Goal: Transaction & Acquisition: Purchase product/service

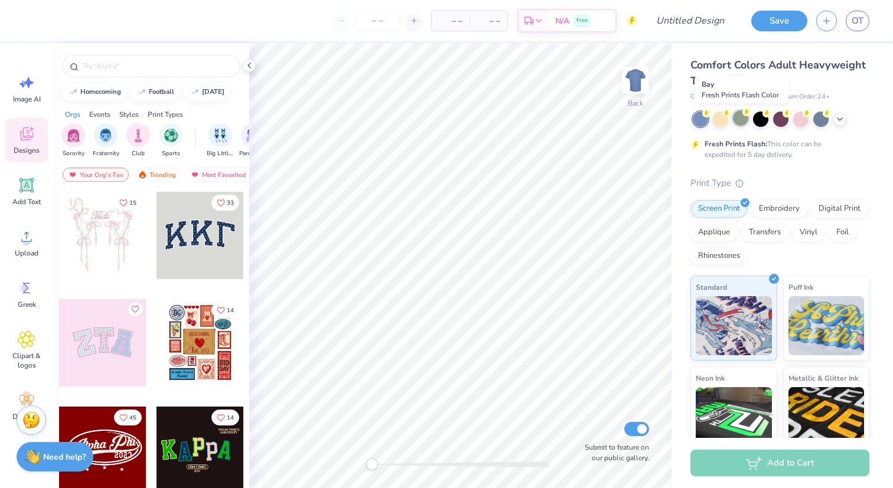
click at [739, 120] on div at bounding box center [740, 117] width 15 height 15
click at [832, 119] on div at bounding box center [780, 119] width 177 height 15
click at [837, 119] on icon at bounding box center [839, 117] width 9 height 9
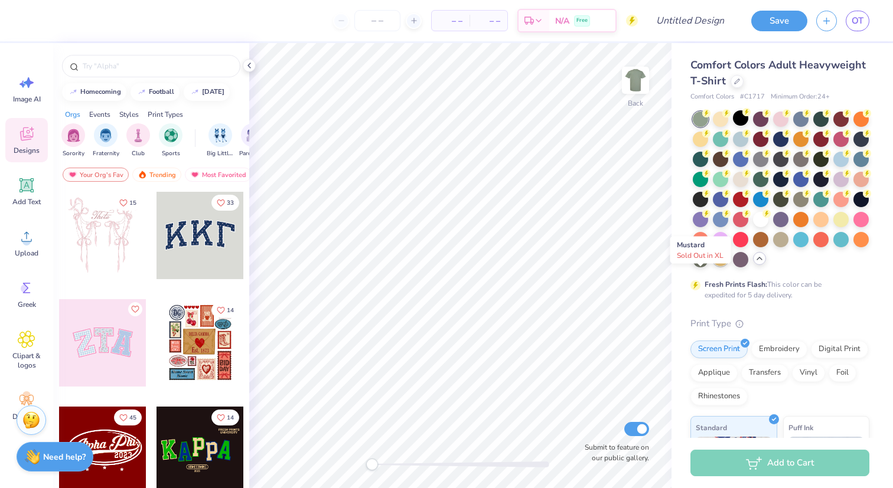
click at [713, 266] on div at bounding box center [720, 258] width 15 height 15
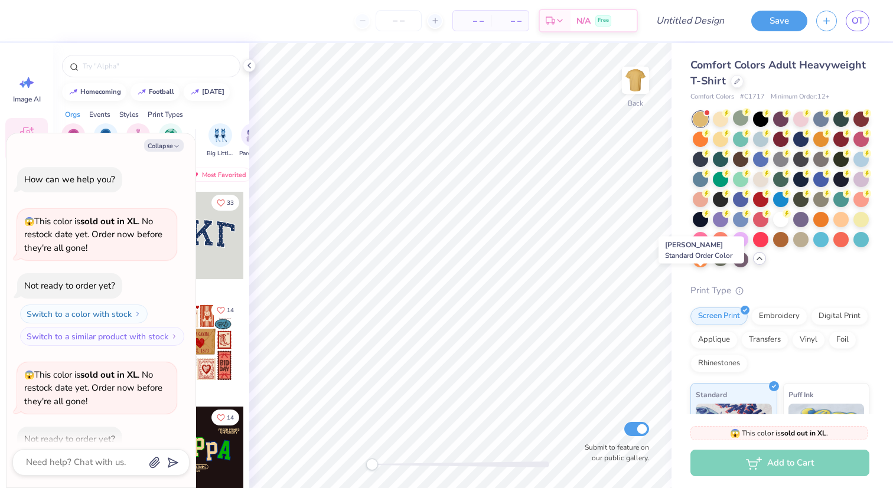
scroll to position [65, 0]
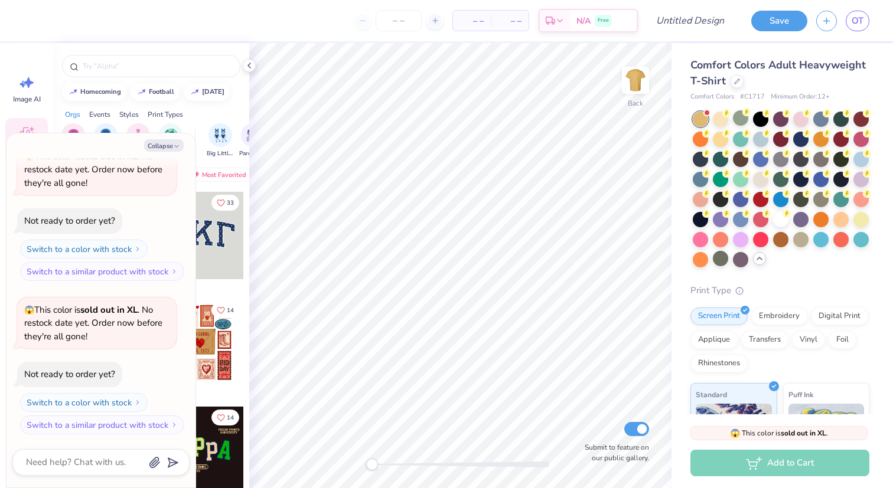
click at [766, 249] on div at bounding box center [780, 190] width 177 height 156
click at [248, 67] on icon at bounding box center [248, 65] width 9 height 9
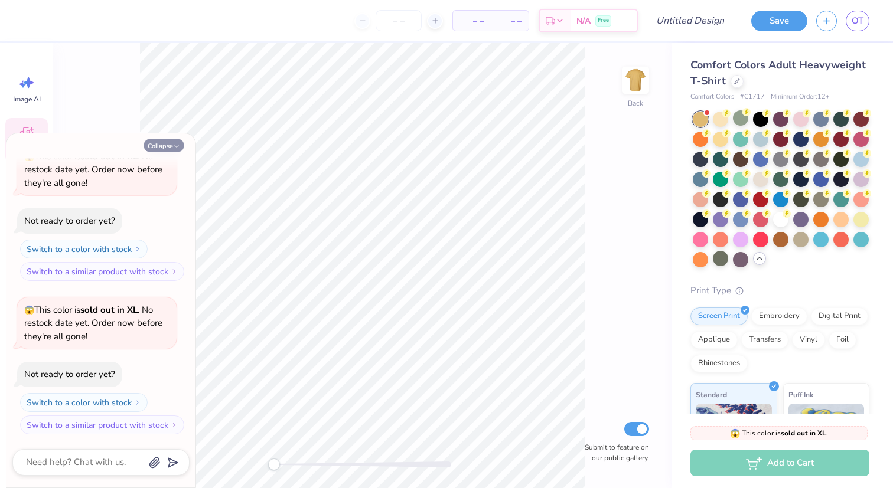
click at [168, 146] on button "Collapse" at bounding box center [164, 145] width 40 height 12
type textarea "x"
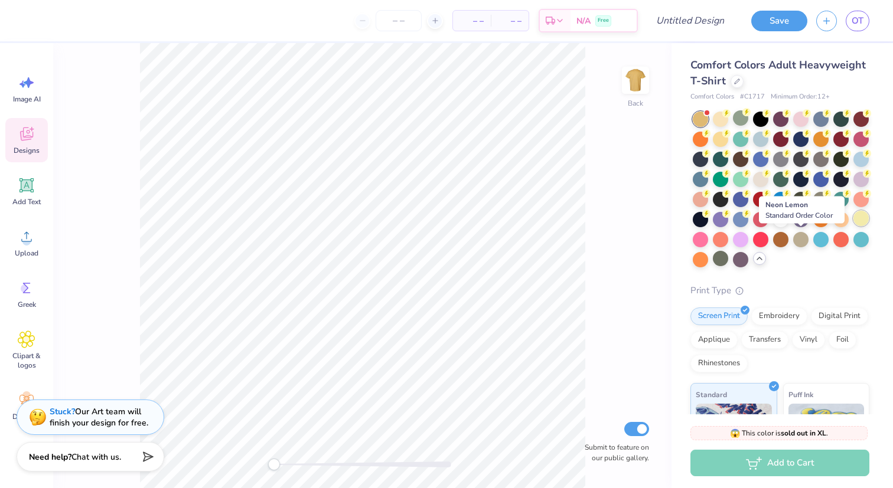
click at [853, 226] on div at bounding box center [860, 218] width 15 height 15
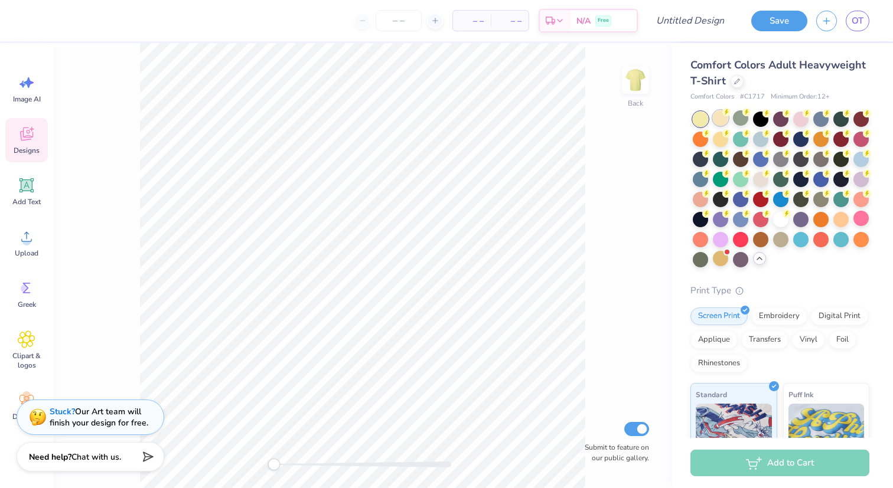
click at [724, 118] on div at bounding box center [720, 117] width 15 height 15
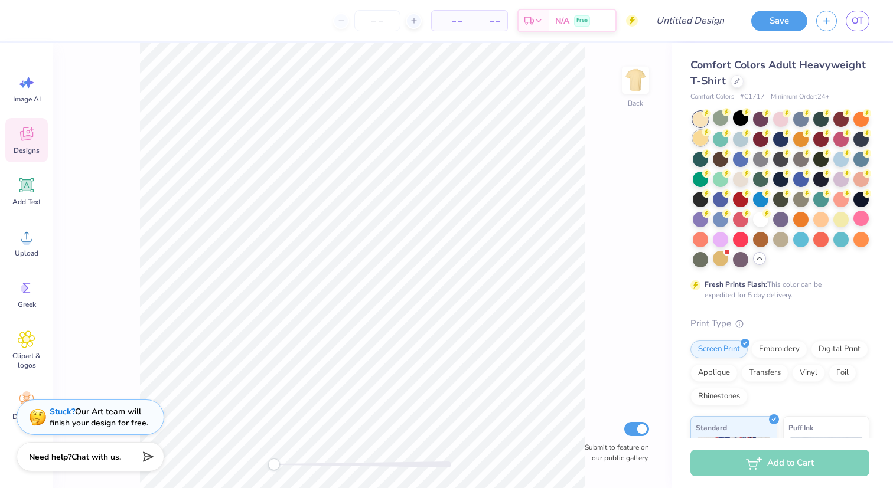
click at [708, 139] on div at bounding box center [699, 137] width 15 height 15
click at [728, 141] on div at bounding box center [720, 137] width 15 height 15
click at [748, 140] on div at bounding box center [740, 137] width 15 height 15
click at [768, 139] on div at bounding box center [760, 137] width 15 height 15
click at [811, 138] on div at bounding box center [780, 190] width 177 height 156
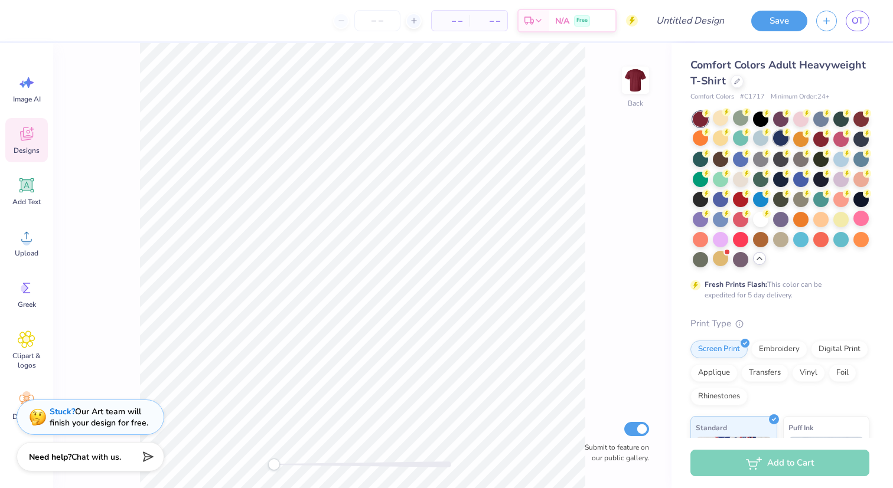
click at [788, 139] on div at bounding box center [780, 137] width 15 height 15
click at [808, 139] on div at bounding box center [800, 137] width 15 height 15
click at [828, 139] on div at bounding box center [820, 137] width 15 height 15
click at [808, 158] on div at bounding box center [800, 158] width 15 height 15
click at [788, 158] on div at bounding box center [780, 158] width 15 height 15
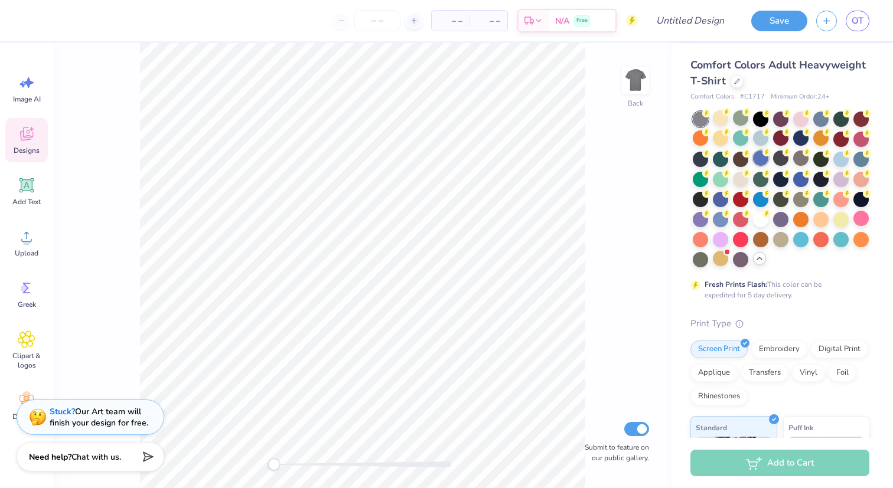
click at [768, 158] on div at bounding box center [760, 158] width 15 height 15
click at [748, 158] on div at bounding box center [740, 158] width 15 height 15
click at [728, 158] on div at bounding box center [720, 158] width 15 height 15
click at [730, 158] on div at bounding box center [780, 190] width 177 height 156
click at [853, 146] on div at bounding box center [860, 137] width 15 height 15
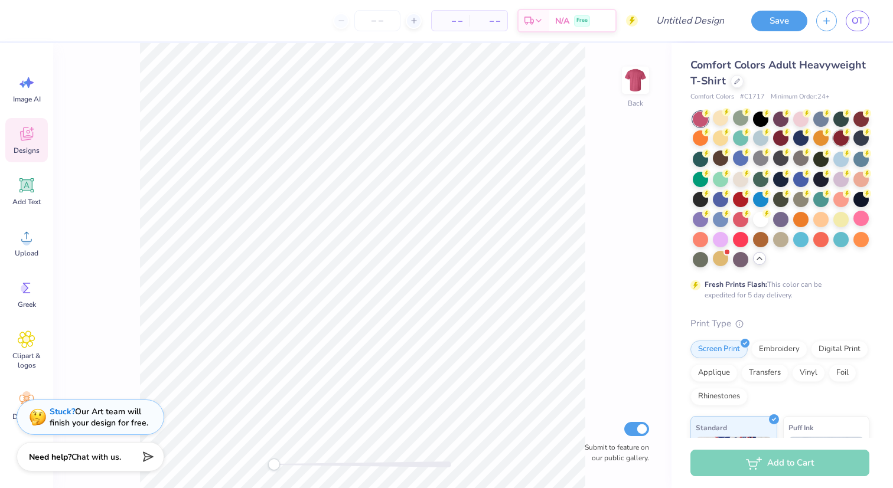
click at [833, 146] on div at bounding box center [840, 137] width 15 height 15
click at [813, 166] on div at bounding box center [820, 158] width 15 height 15
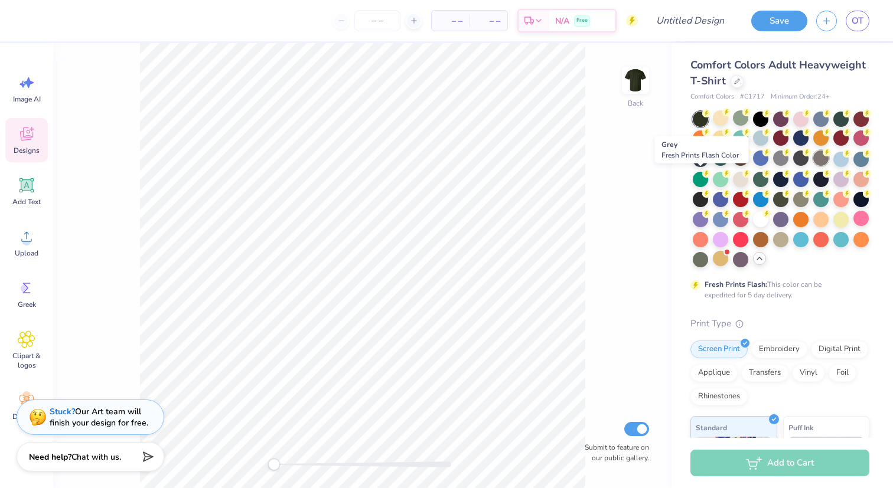
click at [822, 156] on circle at bounding box center [826, 152] width 8 height 8
click at [853, 166] on div at bounding box center [860, 158] width 15 height 15
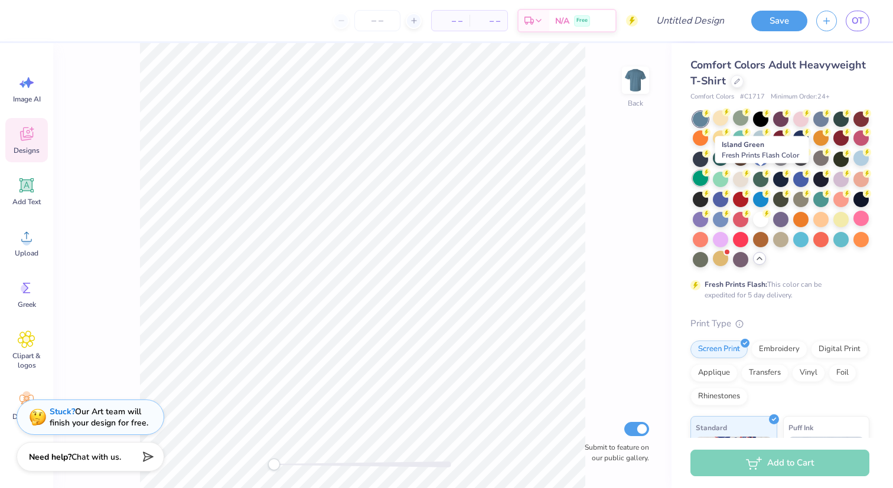
click at [708, 178] on div at bounding box center [699, 178] width 15 height 15
click at [728, 177] on div at bounding box center [720, 178] width 15 height 15
click at [748, 175] on div at bounding box center [740, 178] width 15 height 15
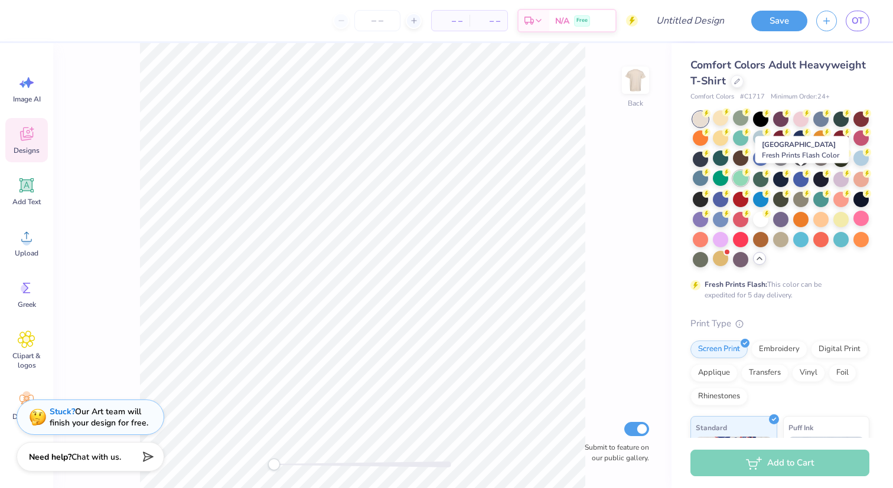
click at [748, 177] on div at bounding box center [740, 178] width 15 height 15
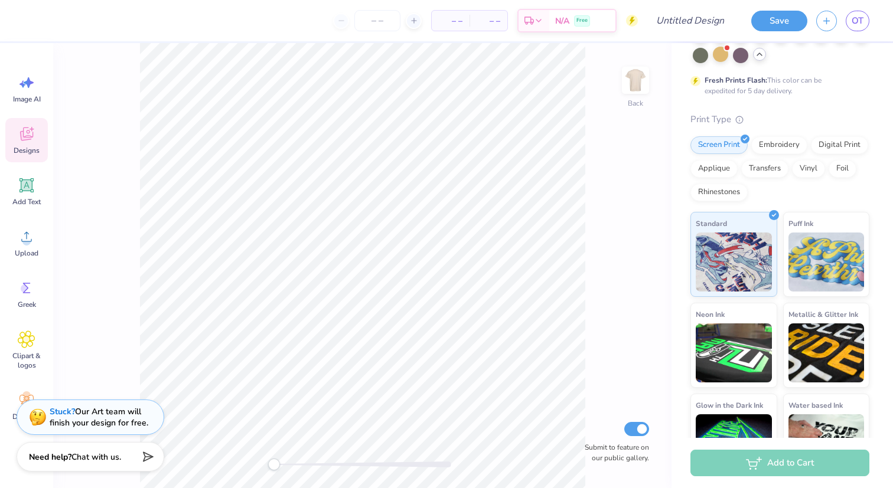
scroll to position [200, 0]
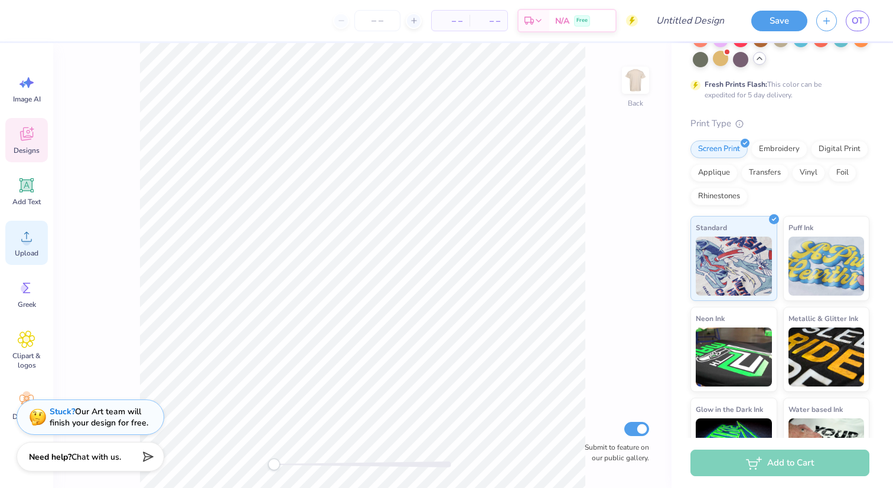
click at [19, 245] on icon at bounding box center [27, 237] width 18 height 18
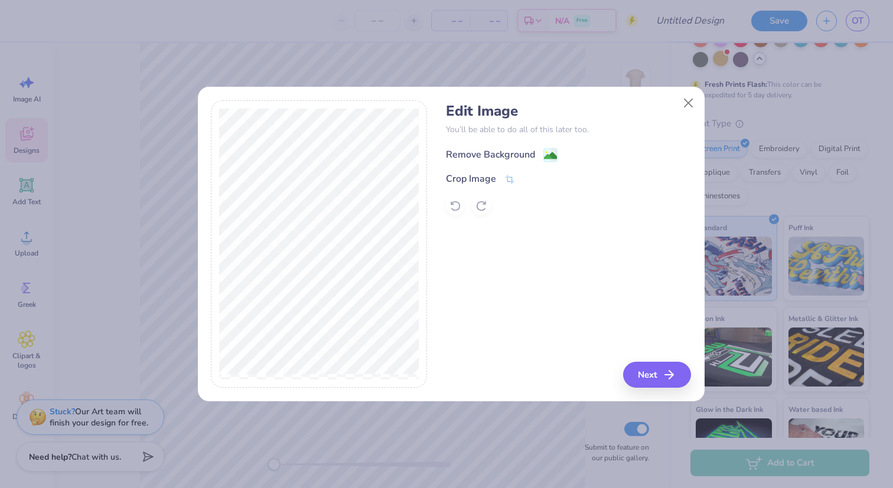
click at [554, 156] on image at bounding box center [550, 155] width 13 height 13
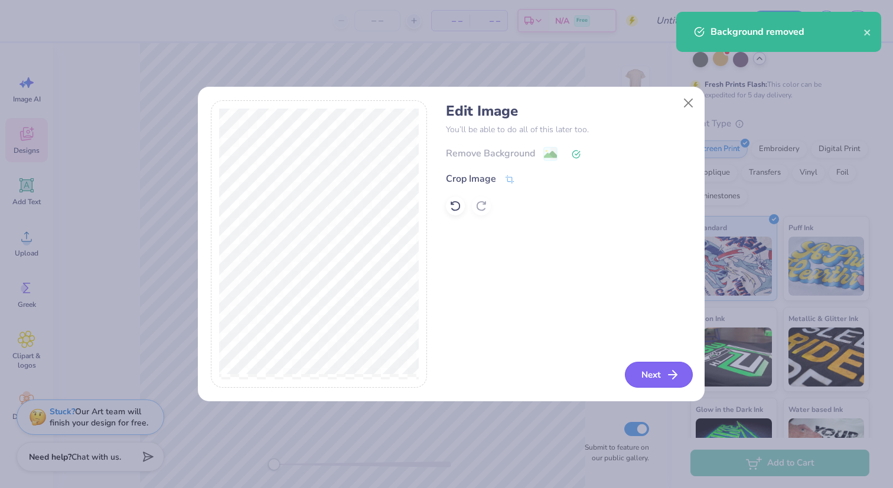
click at [645, 375] on button "Next" at bounding box center [659, 375] width 68 height 26
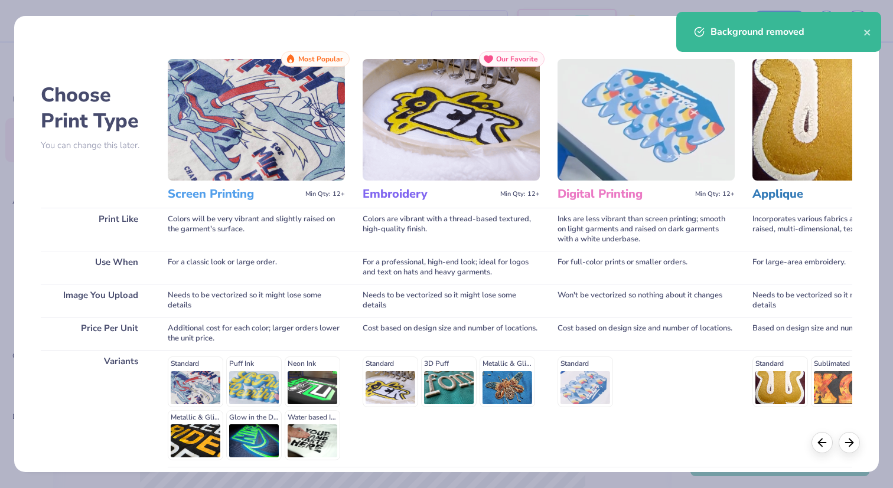
click at [863, 28] on div "Background removed" at bounding box center [786, 32] width 153 height 14
click at [870, 30] on icon "close" at bounding box center [867, 32] width 8 height 9
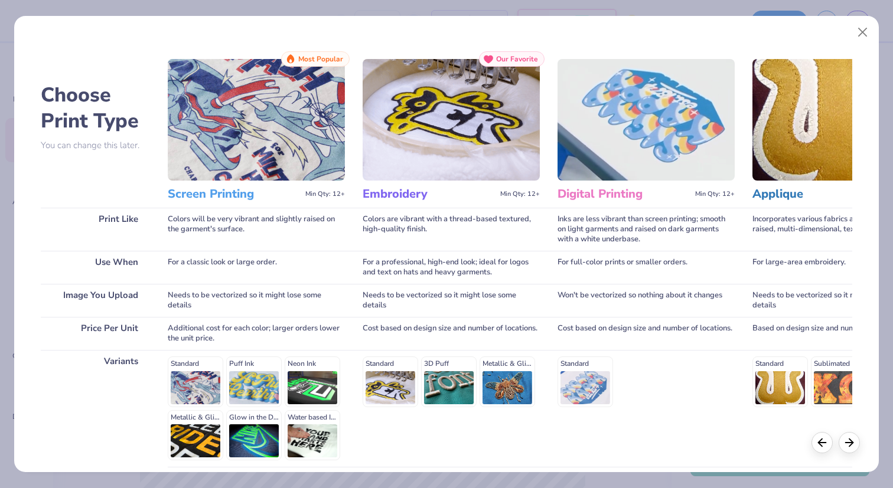
click at [210, 198] on h3 "Screen Printing" at bounding box center [234, 194] width 133 height 15
click at [213, 195] on h3 "Screen Printing" at bounding box center [234, 194] width 133 height 15
click at [859, 32] on button "Close" at bounding box center [862, 32] width 22 height 22
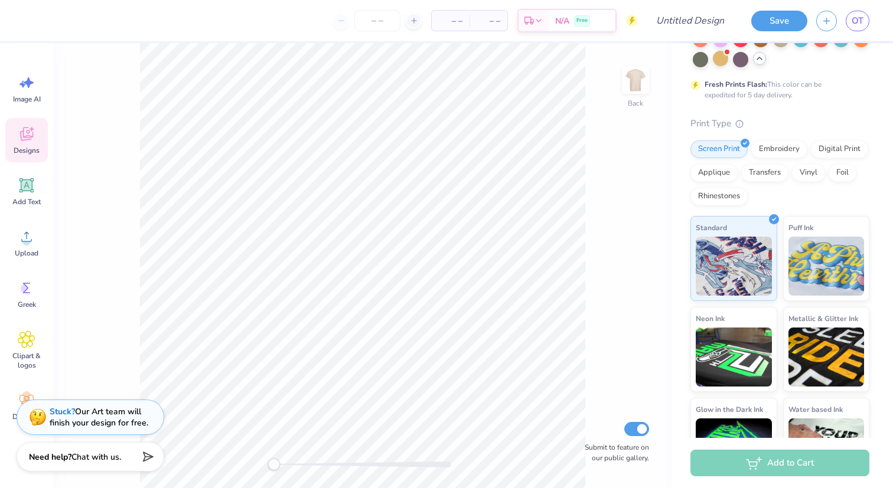
click at [8, 142] on div "Designs" at bounding box center [26, 140] width 43 height 44
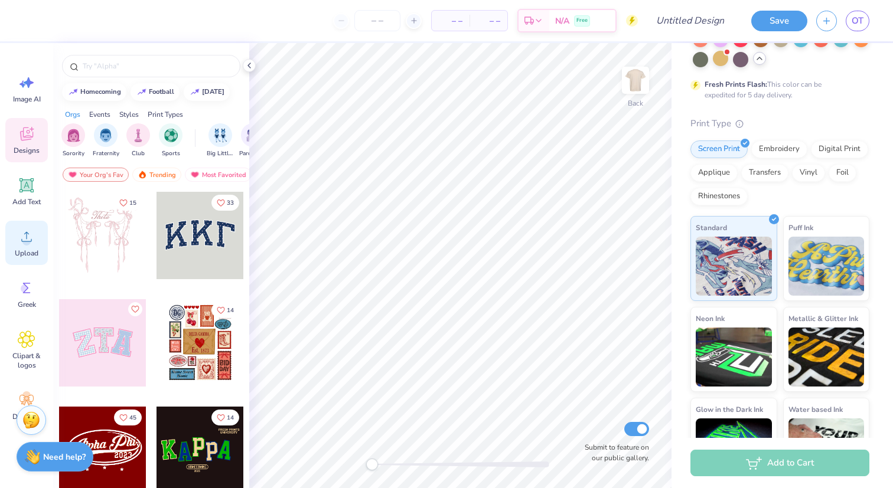
click at [25, 249] on span "Upload" at bounding box center [27, 253] width 24 height 9
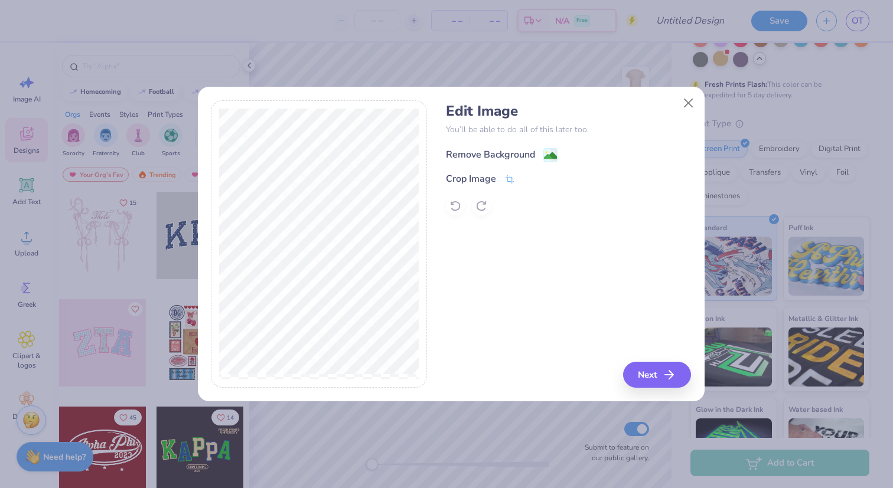
click at [516, 160] on div "Remove Background" at bounding box center [490, 155] width 89 height 14
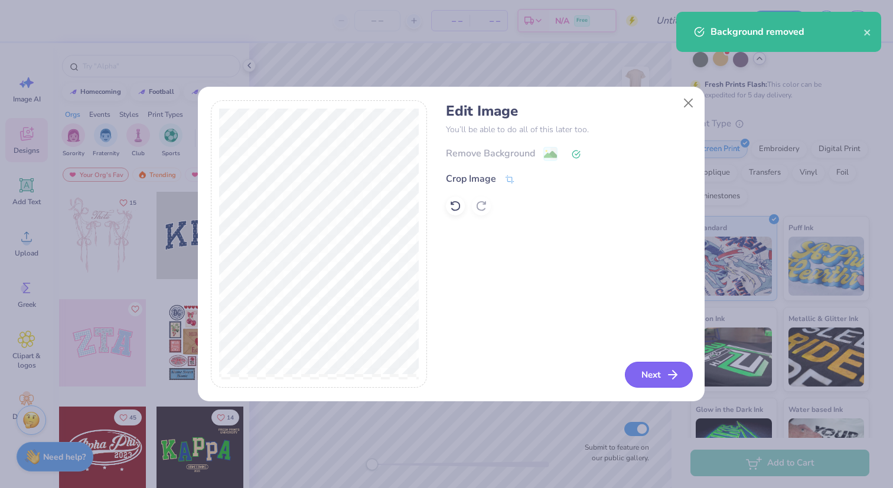
click at [652, 367] on button "Next" at bounding box center [659, 375] width 68 height 26
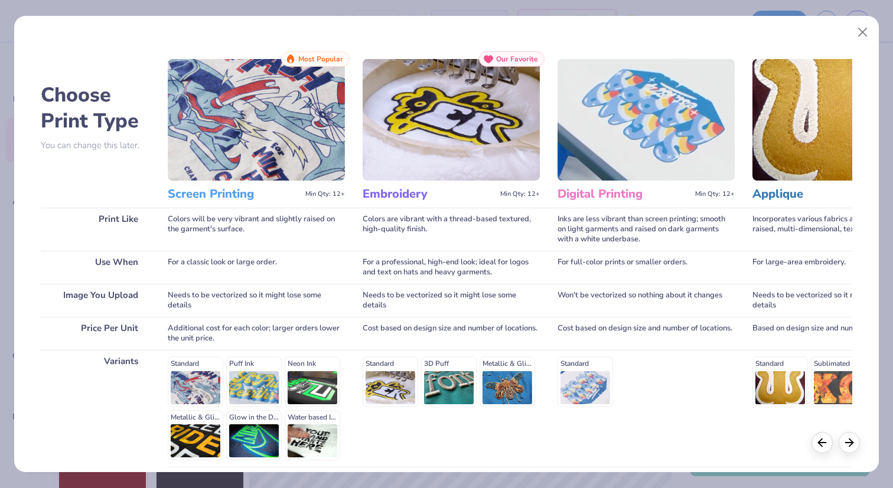
click at [184, 393] on div "Standard Puff Ink Neon Ink Metallic & Glitter Ink Glow in the Dark Ink Water ba…" at bounding box center [256, 409] width 177 height 104
click at [192, 381] on div "Standard Puff Ink Neon Ink Metallic & Glitter Ink Glow in the Dark Ink Water ba…" at bounding box center [256, 409] width 177 height 104
click at [850, 437] on icon at bounding box center [848, 440] width 13 height 13
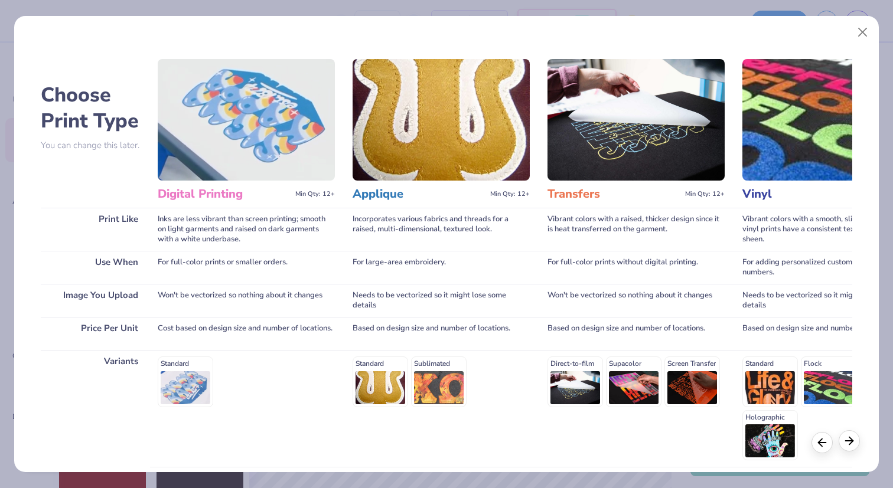
click at [850, 437] on icon at bounding box center [848, 440] width 13 height 13
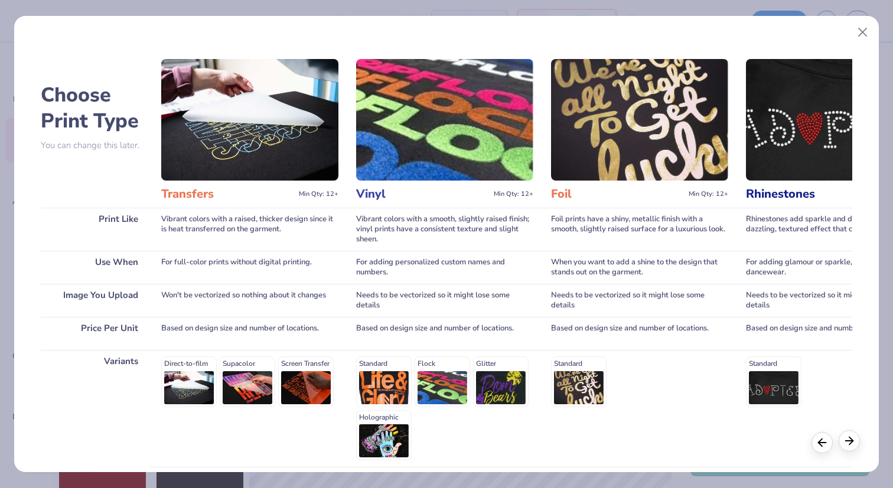
click at [850, 437] on icon at bounding box center [848, 440] width 13 height 13
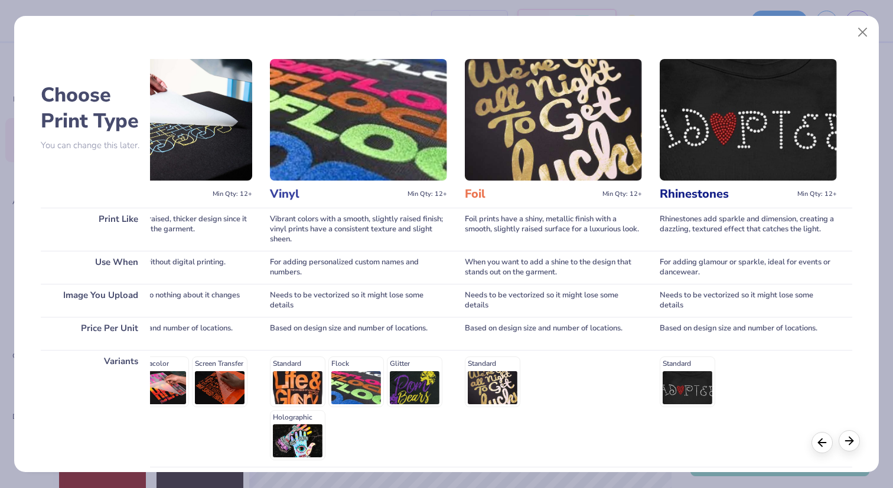
click at [850, 437] on icon at bounding box center [848, 440] width 13 height 13
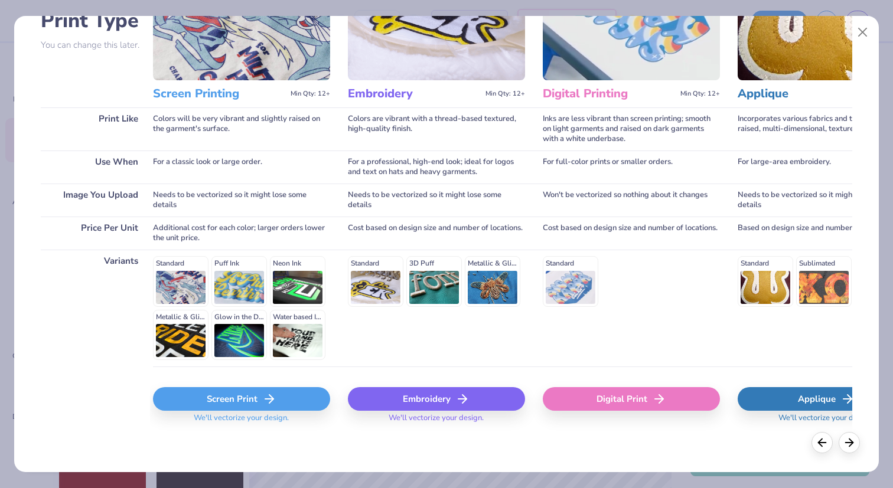
scroll to position [0, 0]
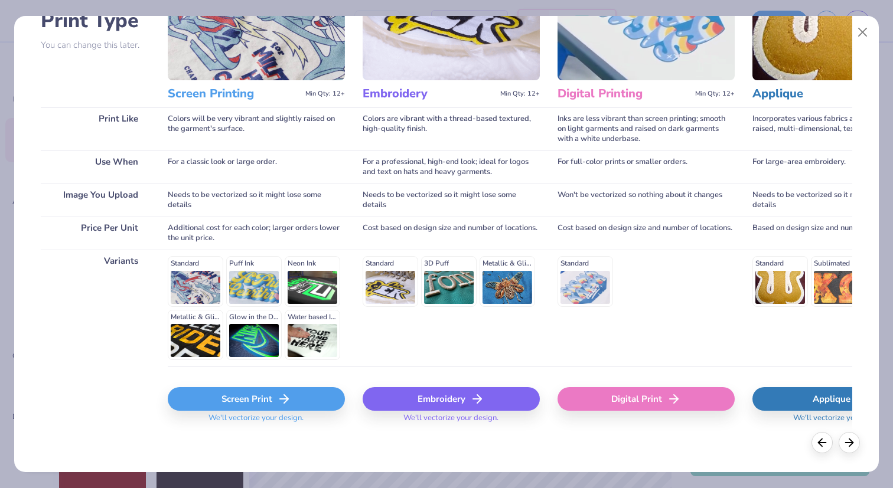
click at [277, 404] on icon at bounding box center [284, 399] width 14 height 14
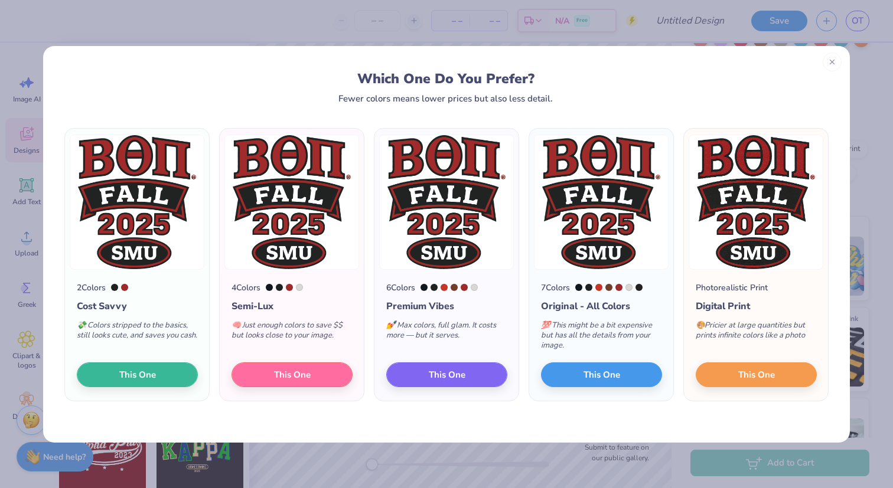
click at [117, 288] on div at bounding box center [114, 287] width 7 height 7
click at [577, 371] on button "This One" at bounding box center [601, 373] width 121 height 25
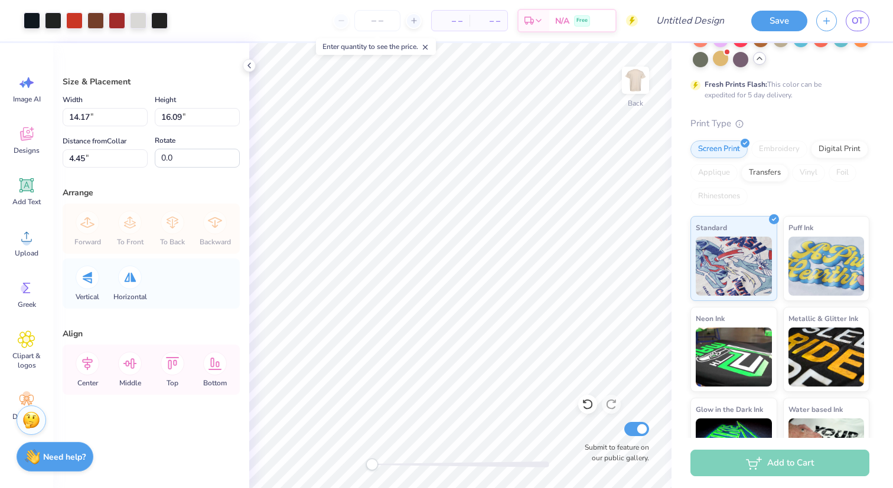
type input "5.75"
type input "6.53"
type input "14.01"
type input "3.01"
type input "3.42"
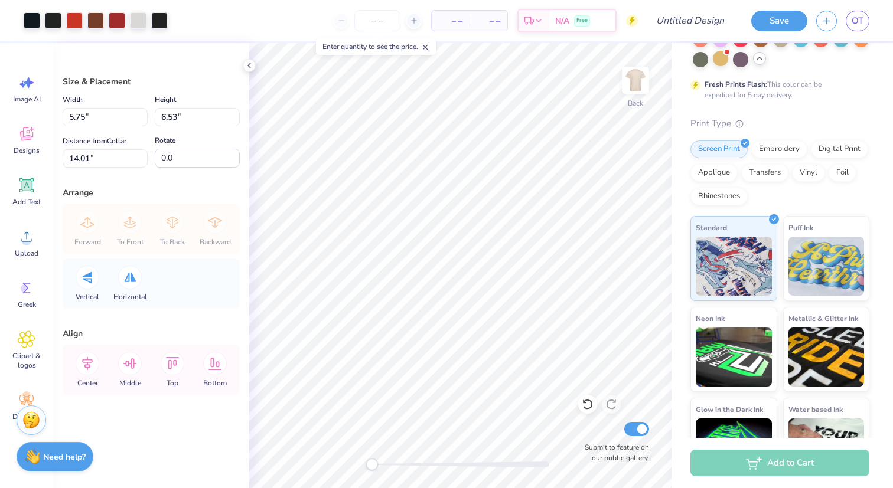
type input "4.60"
type input "3.31"
type input "3.76"
type input "2.66"
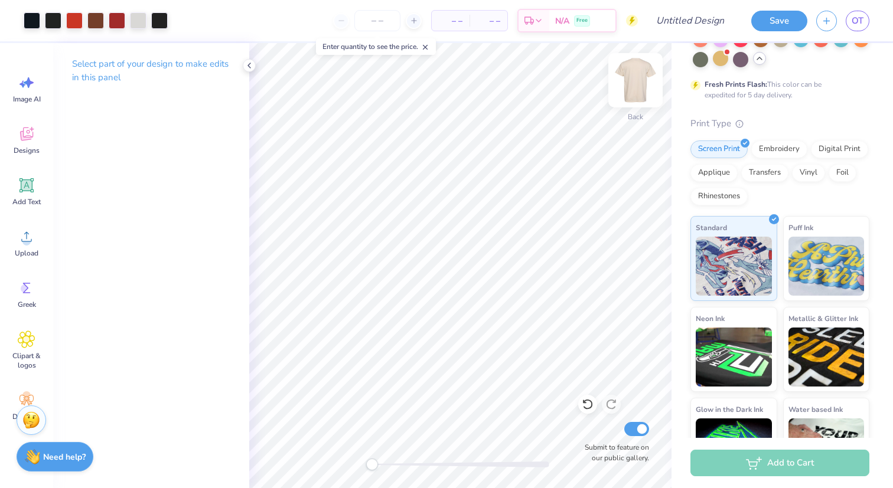
click at [628, 88] on img at bounding box center [635, 80] width 47 height 47
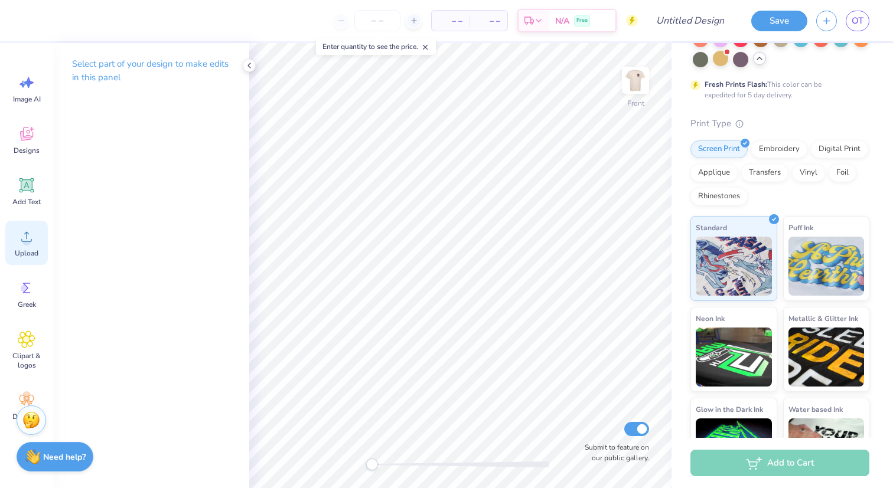
click at [28, 237] on icon at bounding box center [27, 237] width 18 height 18
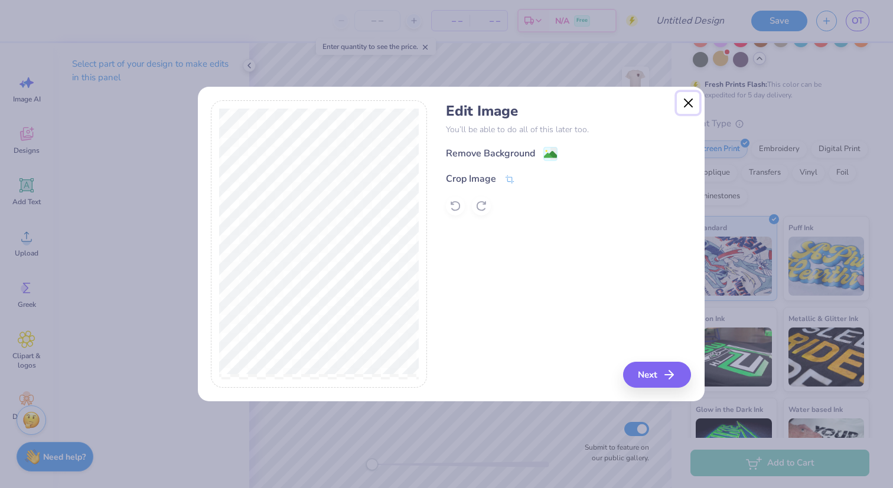
click at [692, 97] on button "Close" at bounding box center [688, 103] width 22 height 22
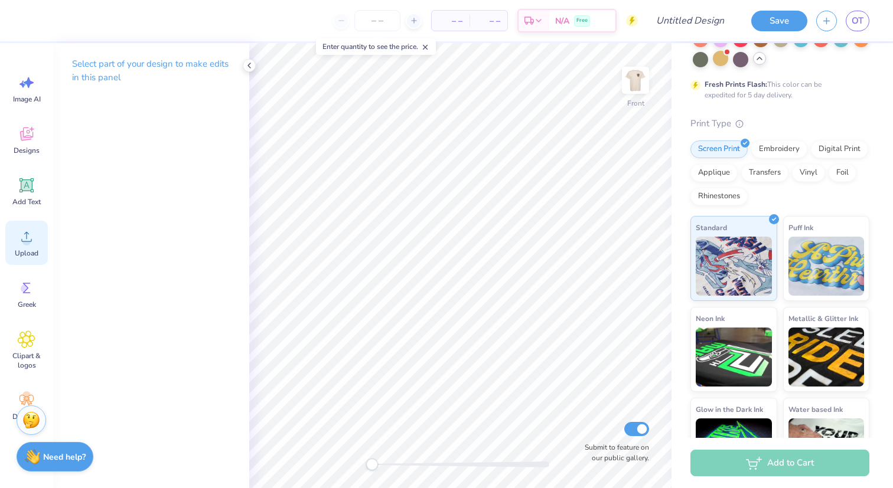
click at [19, 234] on icon at bounding box center [27, 237] width 18 height 18
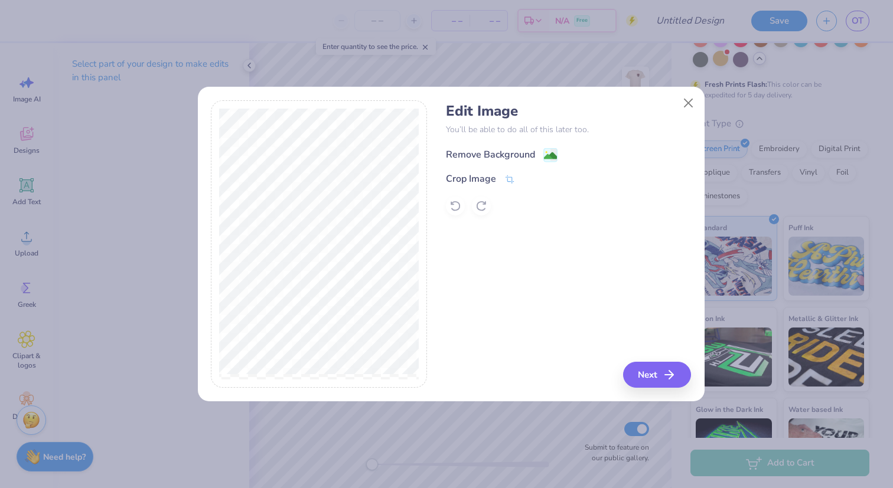
click at [545, 149] on rect at bounding box center [550, 155] width 14 height 14
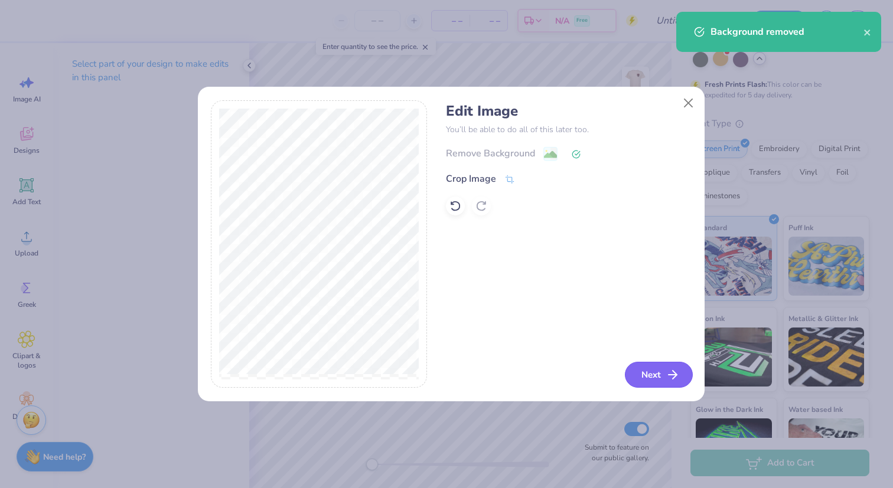
click at [660, 374] on button "Next" at bounding box center [659, 375] width 68 height 26
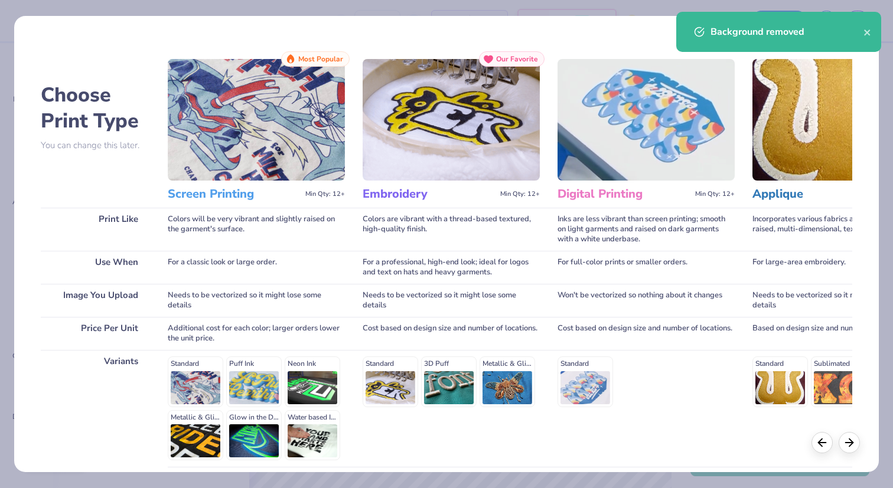
scroll to position [100, 0]
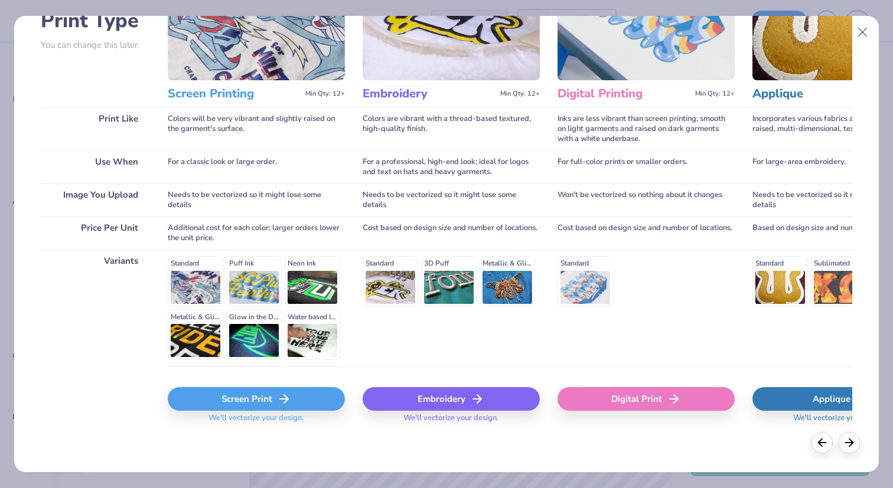
click at [275, 401] on div "Screen Print" at bounding box center [256, 399] width 177 height 24
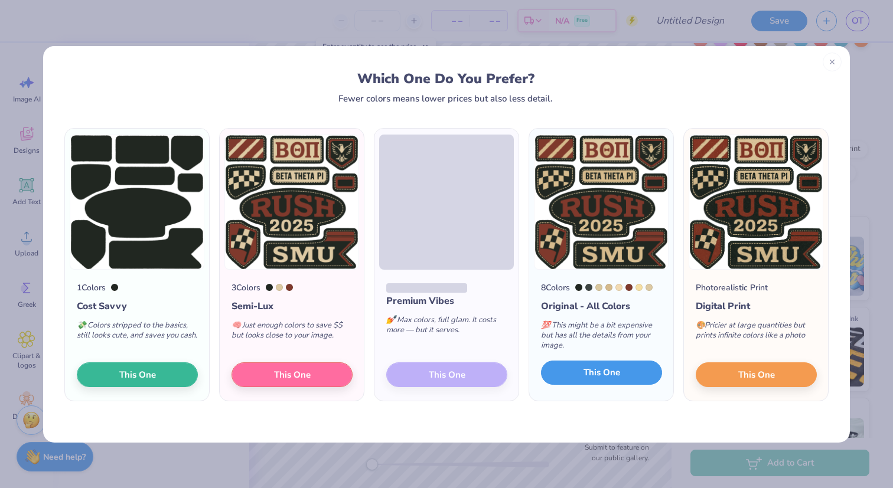
click at [594, 370] on span "This One" at bounding box center [601, 373] width 37 height 14
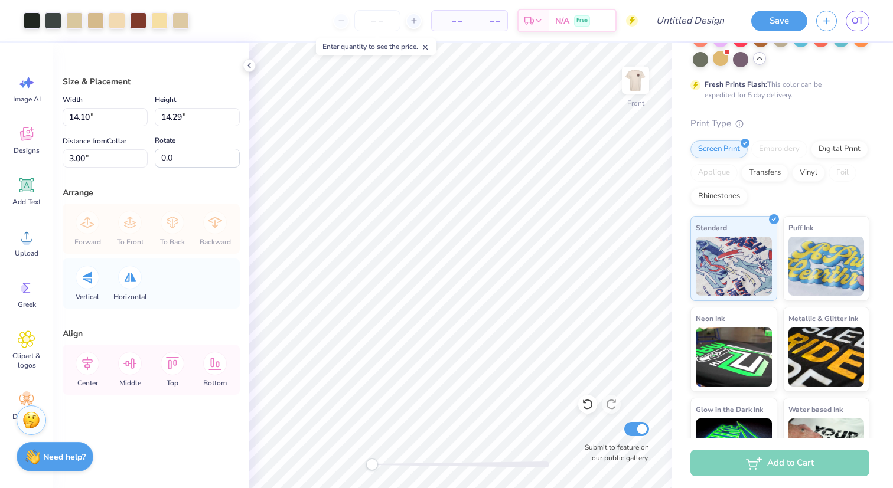
type input "14.10"
type input "14.29"
type input "3.00"
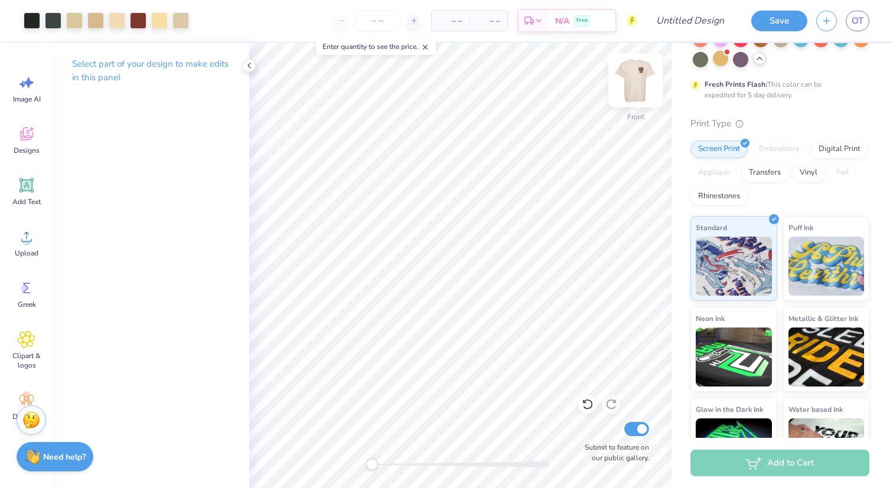
click at [639, 97] on div "Front" at bounding box center [635, 88] width 27 height 42
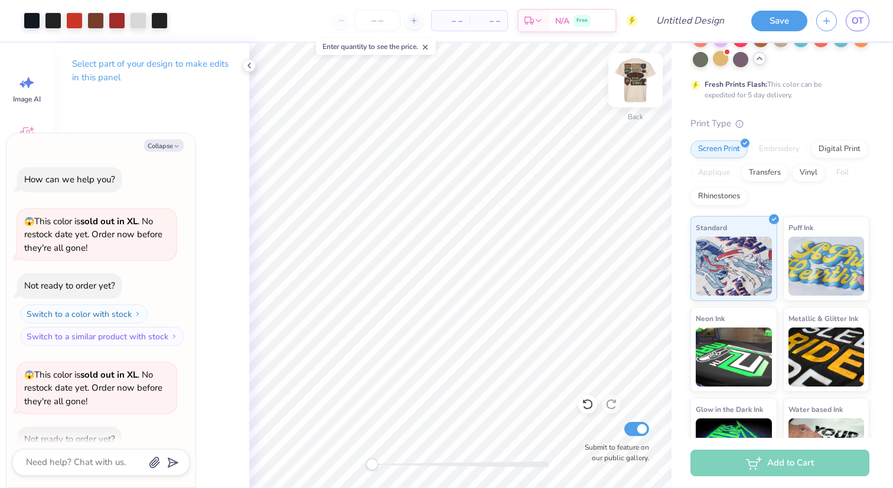
scroll to position [182, 0]
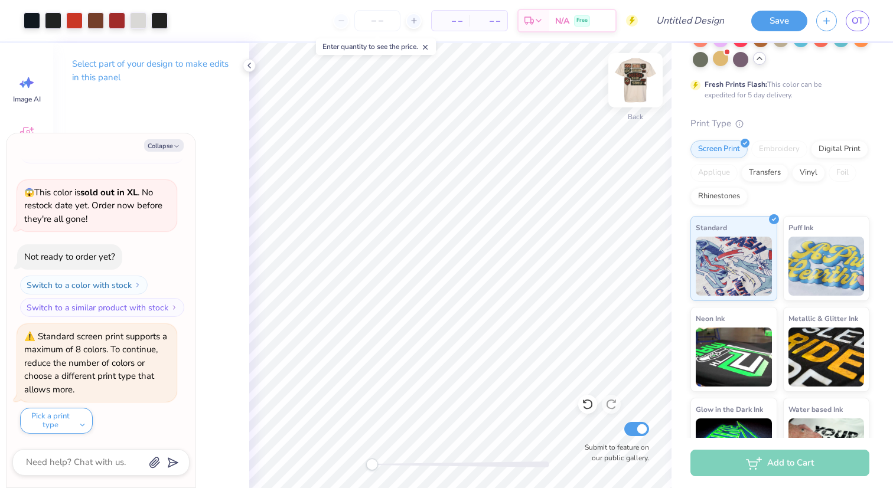
click at [636, 96] on img at bounding box center [635, 80] width 47 height 47
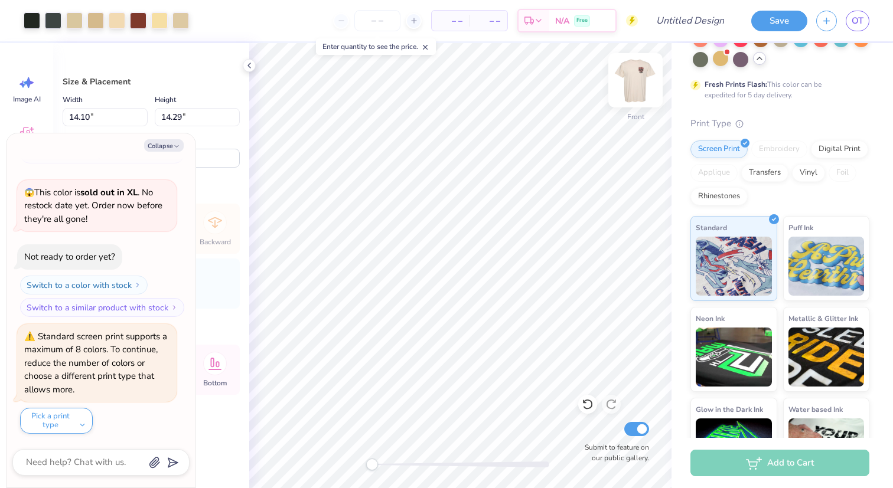
type textarea "x"
type input "12.65"
type input "12.82"
type input "4.48"
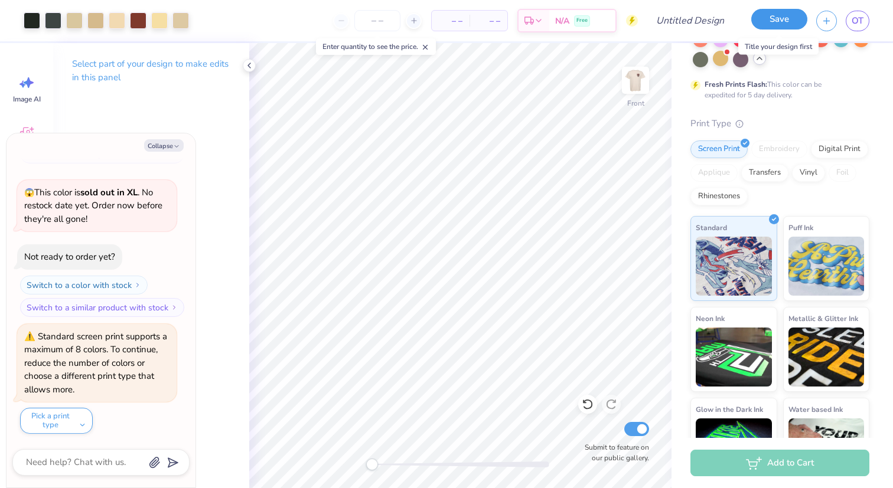
click at [769, 17] on button "Save" at bounding box center [779, 19] width 56 height 21
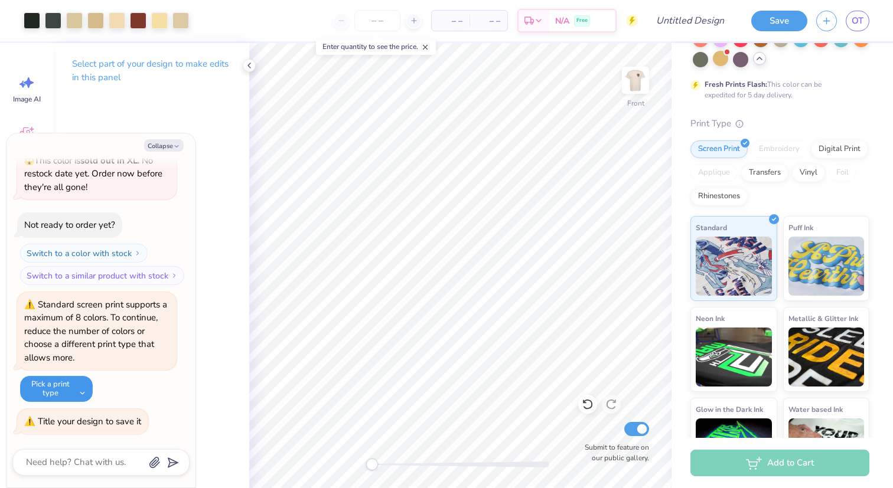
click at [70, 390] on button "Pick a print type" at bounding box center [56, 389] width 73 height 26
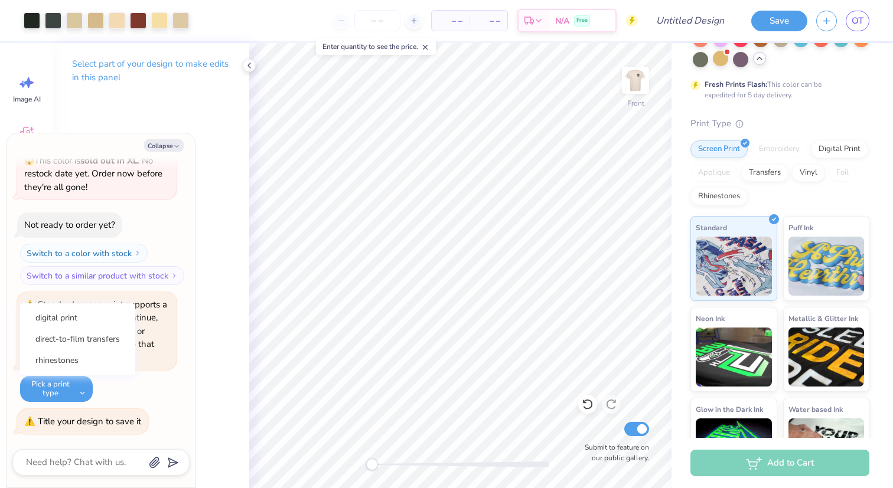
click at [224, 380] on div "Select part of your design to make edits in this panel" at bounding box center [151, 265] width 196 height 445
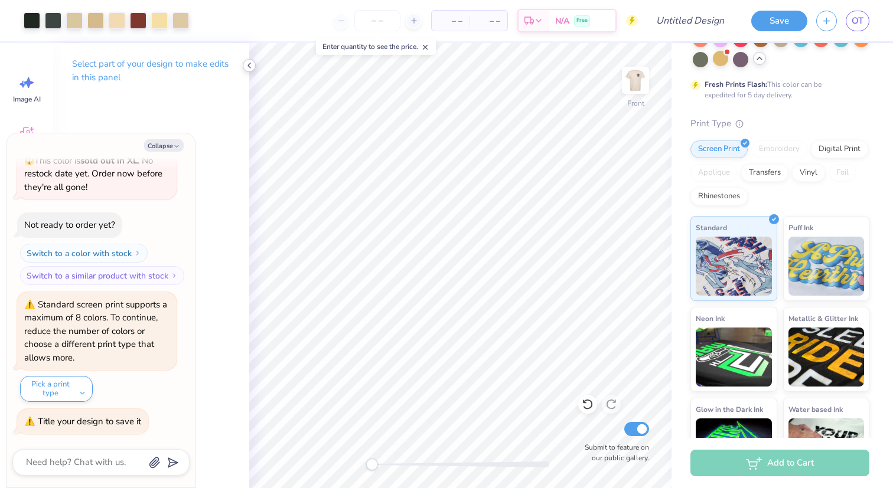
click at [252, 62] on icon at bounding box center [248, 65] width 9 height 9
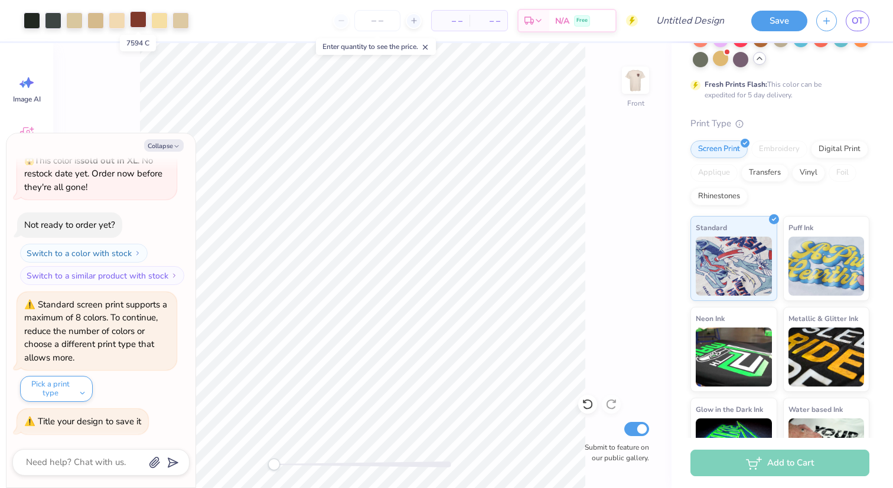
click at [139, 20] on div at bounding box center [138, 19] width 17 height 17
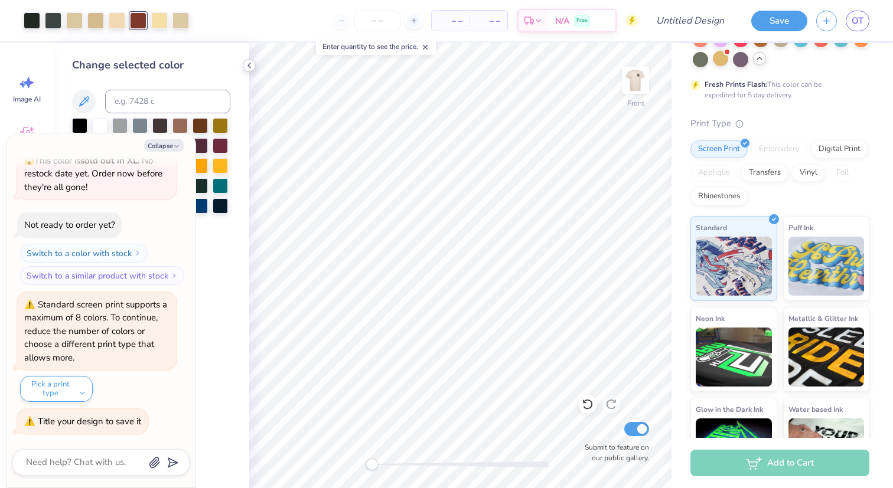
click at [249, 62] on icon at bounding box center [248, 65] width 9 height 9
type textarea "x"
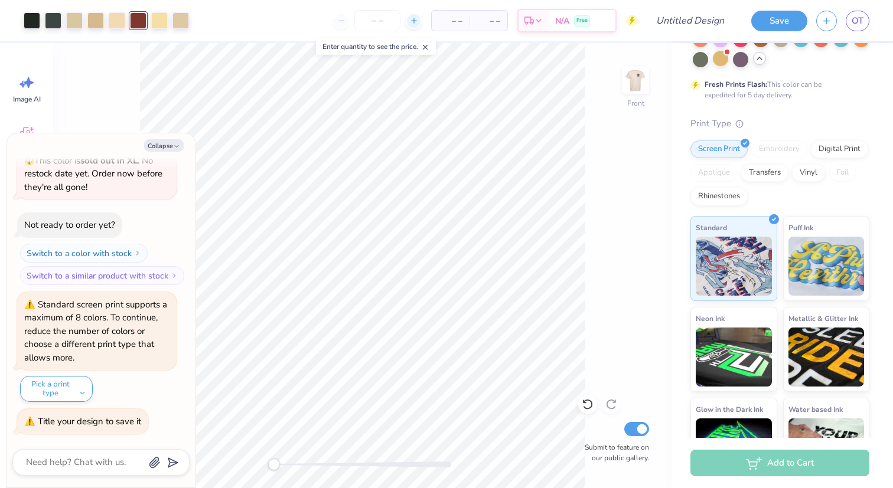
click at [413, 21] on line at bounding box center [413, 21] width 5 height 0
type input "12"
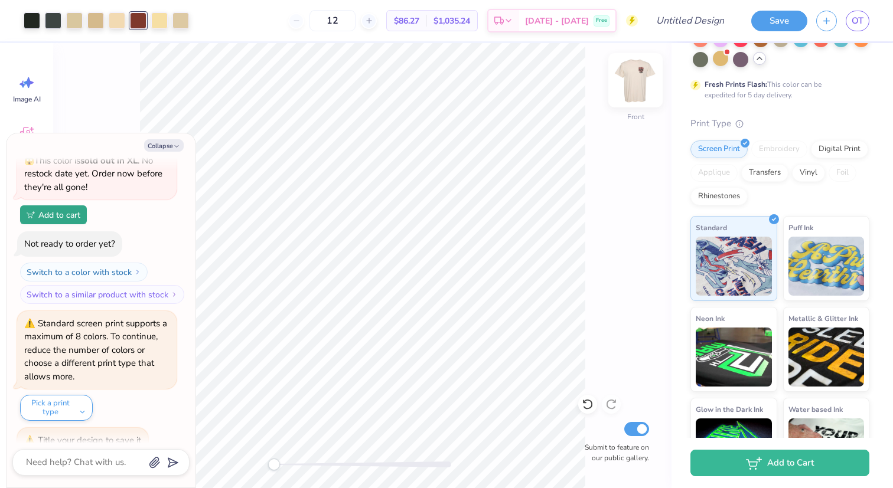
click at [639, 83] on img at bounding box center [635, 80] width 47 height 47
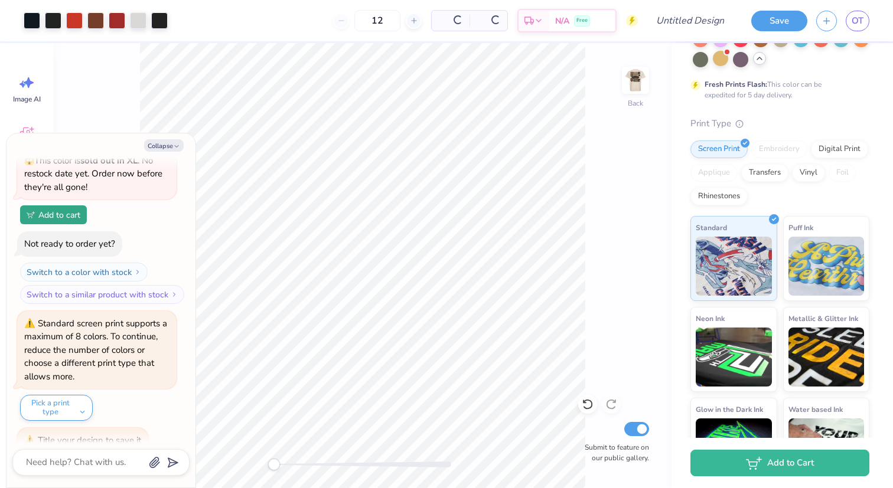
scroll to position [370, 0]
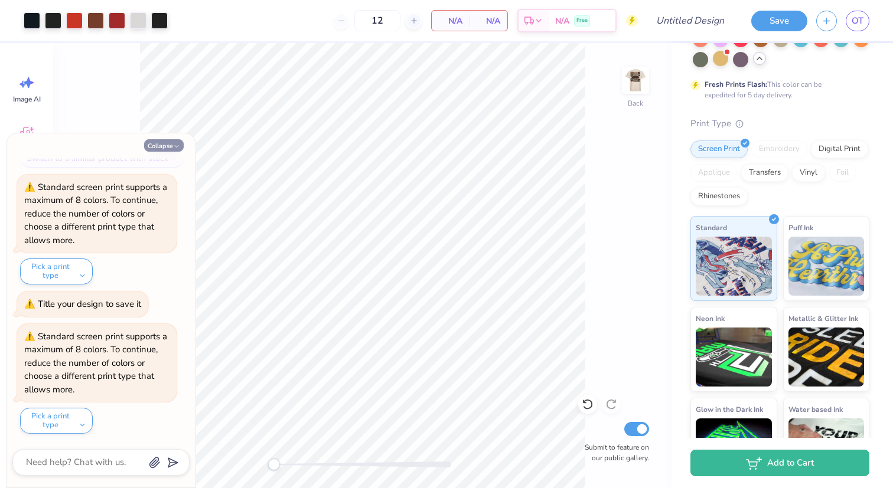
click at [162, 147] on button "Collapse" at bounding box center [164, 145] width 40 height 12
type textarea "x"
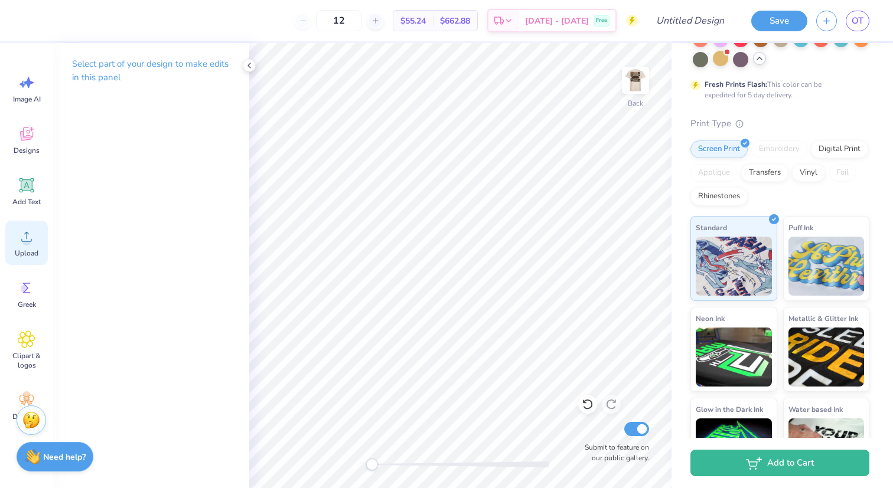
click at [28, 231] on icon at bounding box center [27, 237] width 18 height 18
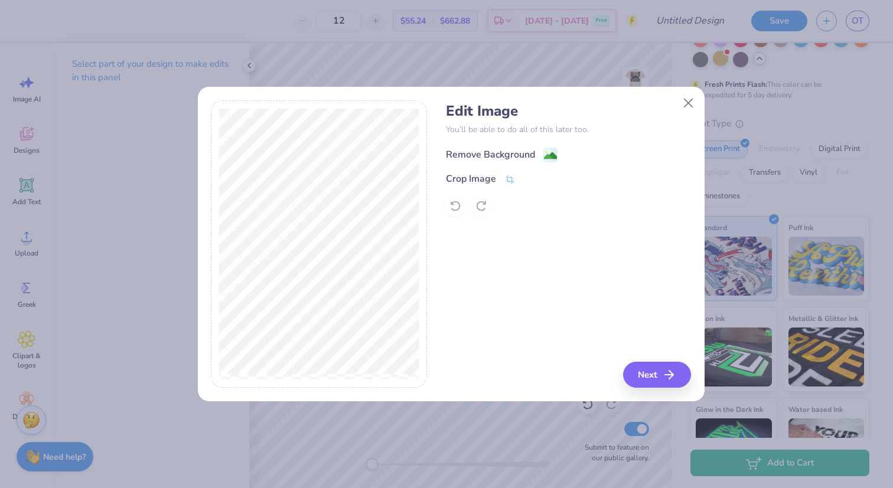
click at [530, 153] on div "Remove Background" at bounding box center [490, 155] width 89 height 14
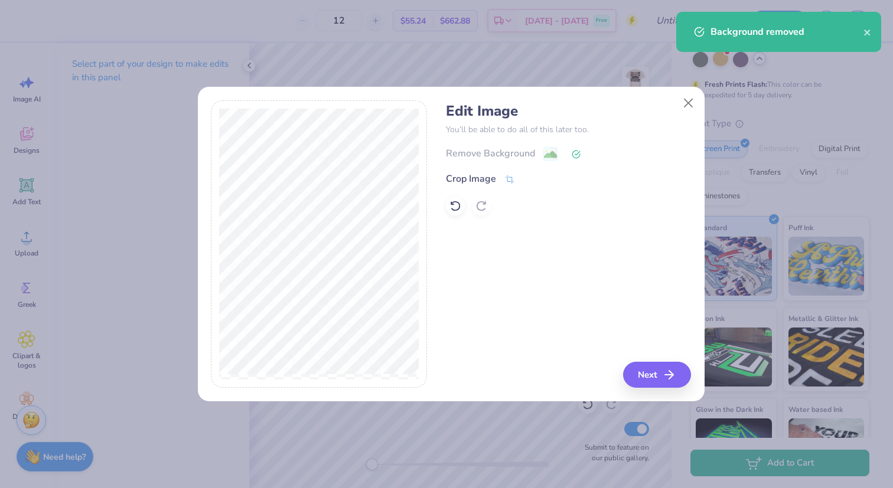
click at [668, 360] on div "Edit Image You’ll be able to do all of this later too. Remove Background Crop I…" at bounding box center [568, 244] width 245 height 288
click at [661, 368] on button "Next" at bounding box center [659, 375] width 68 height 26
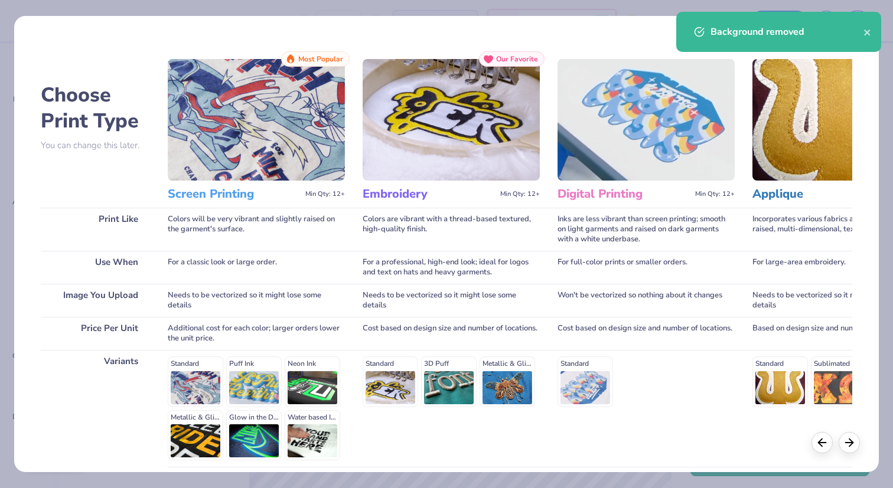
scroll to position [100, 0]
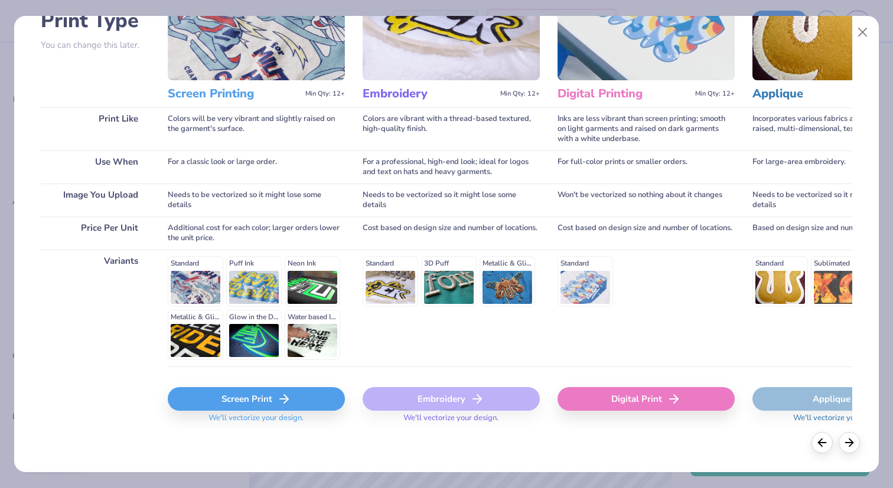
click at [257, 387] on div "Screen Print" at bounding box center [256, 399] width 177 height 24
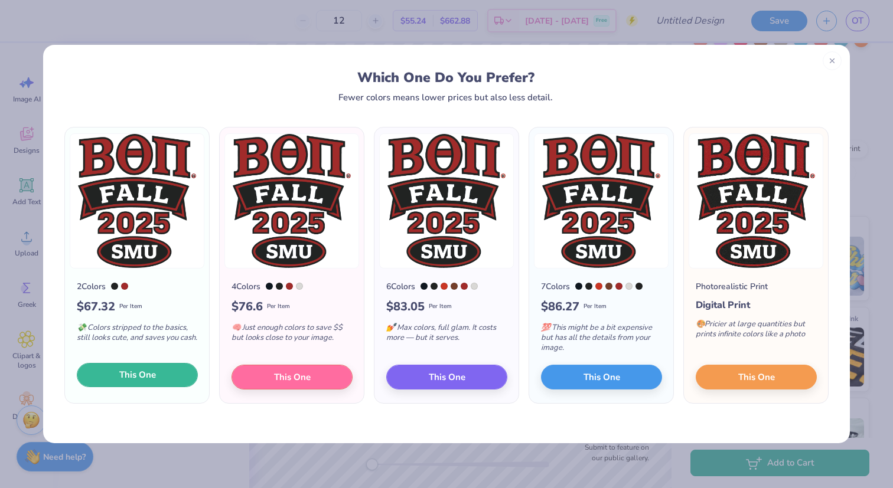
click at [130, 375] on span "This One" at bounding box center [137, 375] width 37 height 14
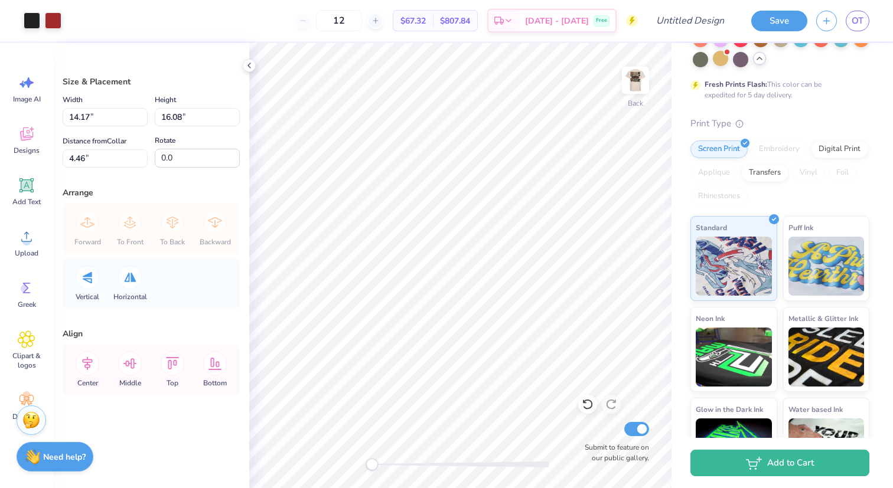
type input "4.90"
type input "5.56"
type input "4.15"
type input "4.70"
type input "3.47"
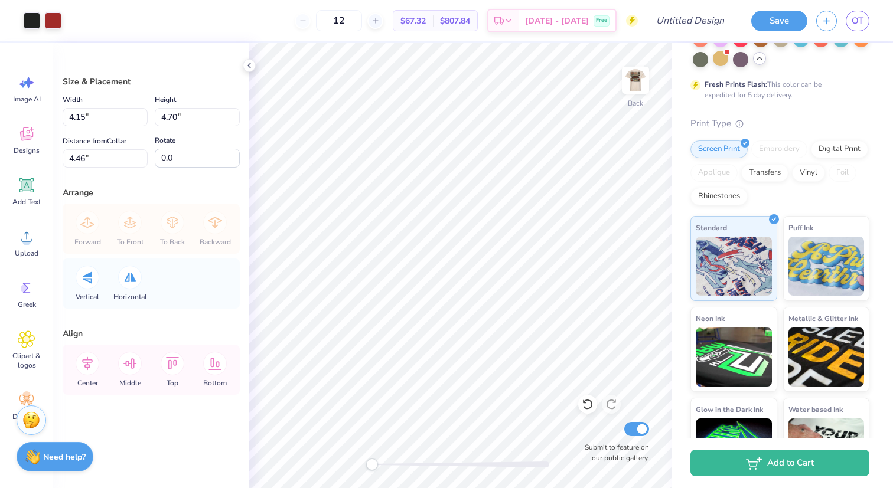
type input "3.94"
type input "3.00"
type input "3.24"
type input "3.67"
click at [636, 97] on img at bounding box center [635, 80] width 47 height 47
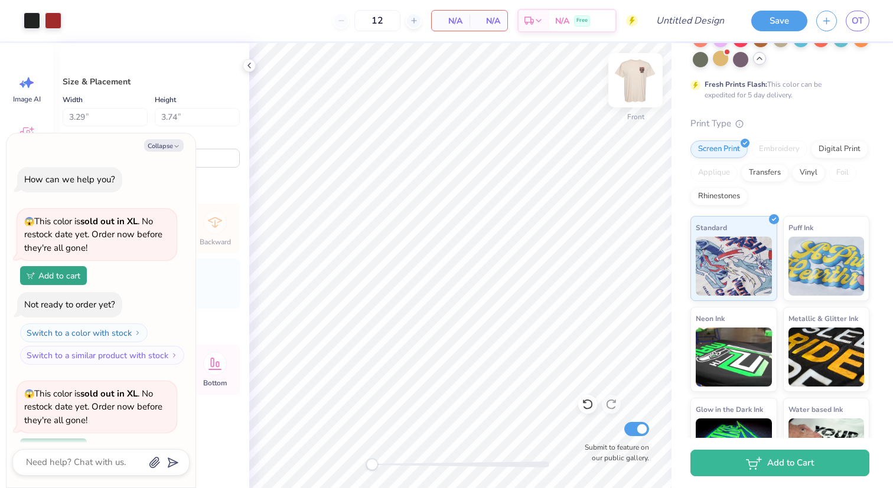
scroll to position [486, 0]
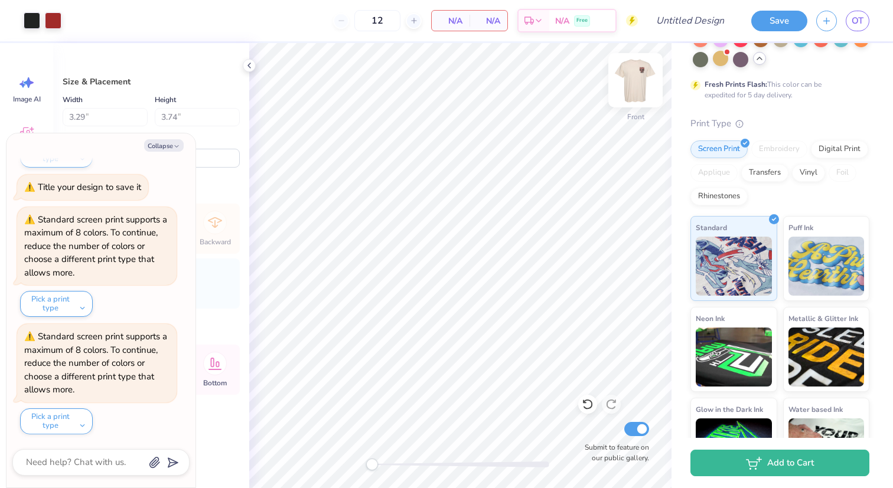
type textarea "x"
type input "12.65"
type input "12.82"
type input "3.00"
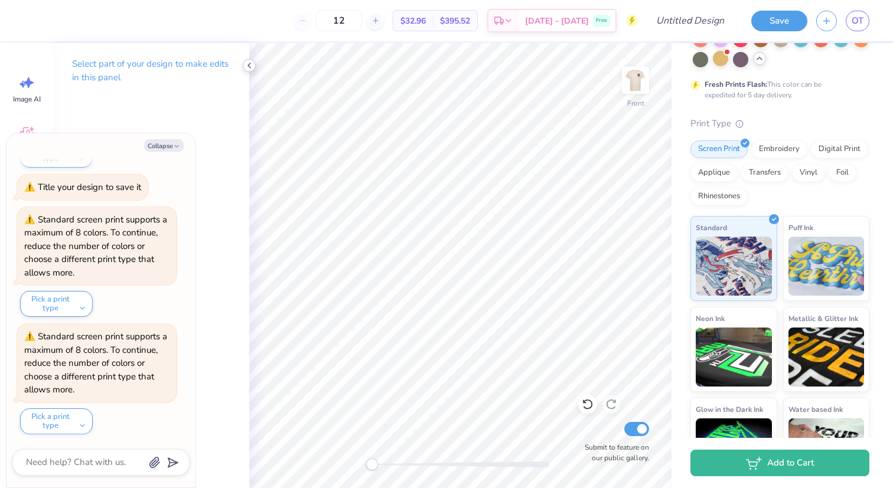
click at [250, 63] on polyline at bounding box center [249, 65] width 2 height 5
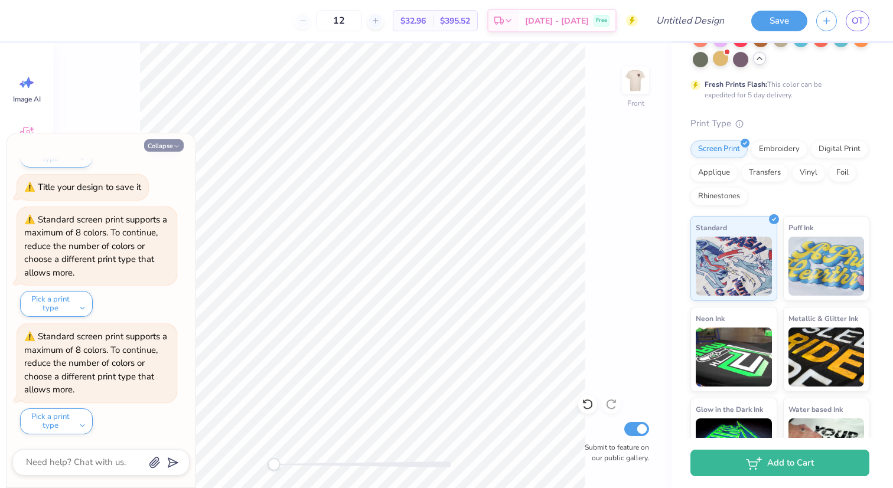
click at [163, 145] on button "Collapse" at bounding box center [164, 145] width 40 height 12
type textarea "x"
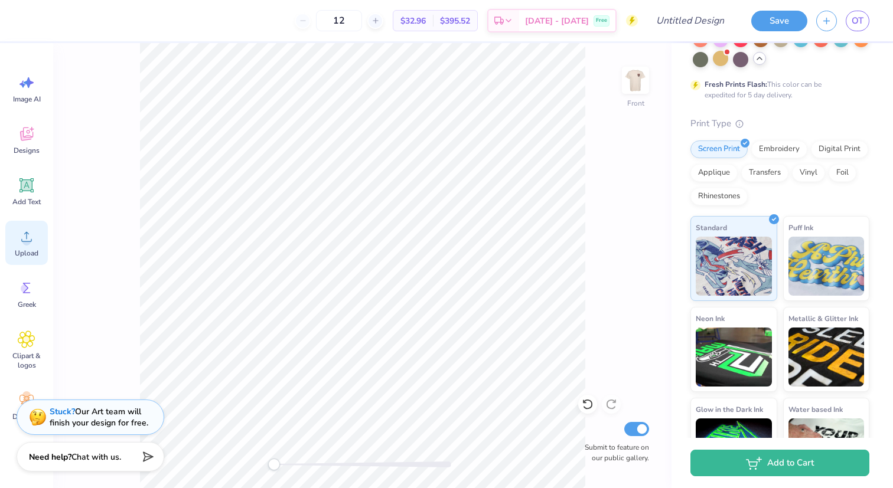
click at [31, 243] on icon at bounding box center [27, 237] width 18 height 18
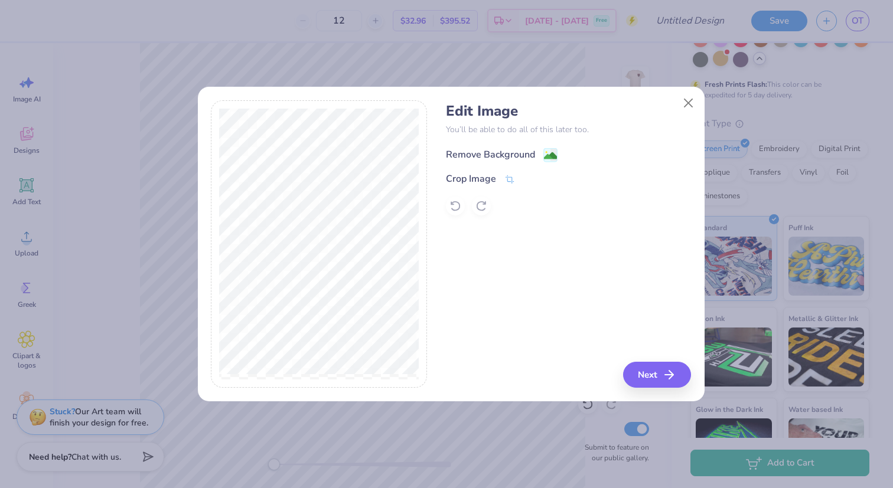
click at [550, 159] on image at bounding box center [550, 155] width 13 height 13
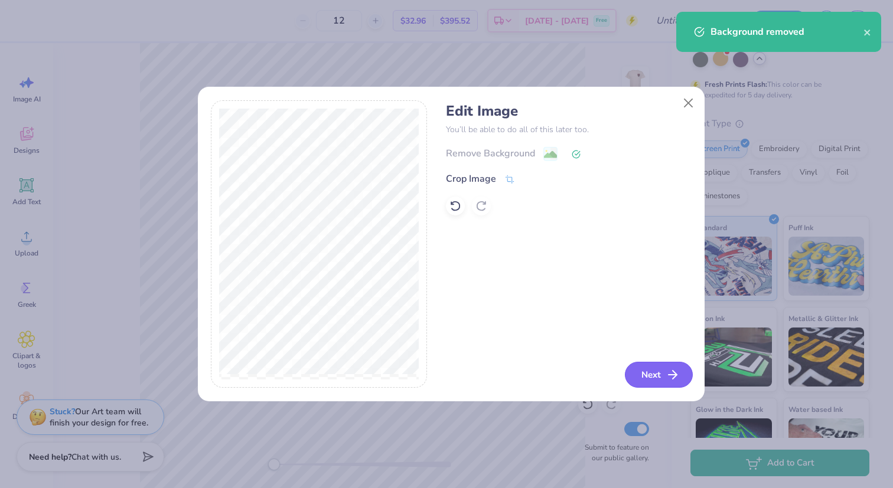
click at [651, 380] on button "Next" at bounding box center [659, 375] width 68 height 26
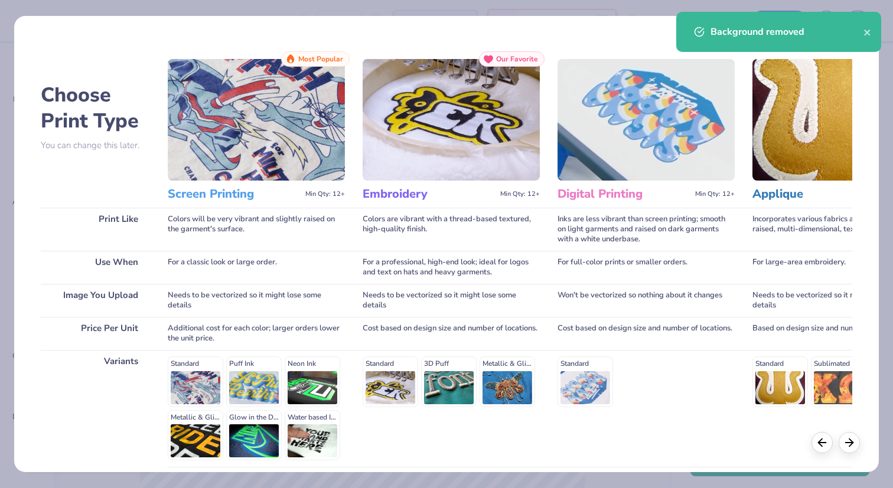
scroll to position [100, 0]
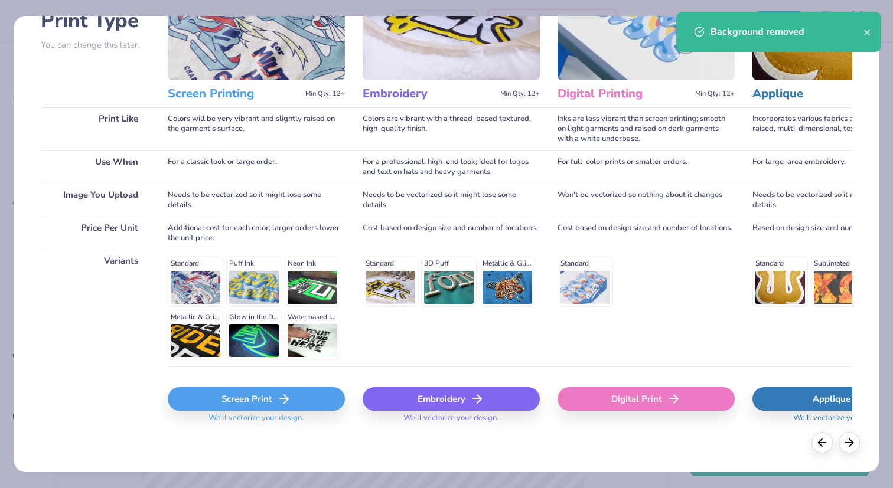
click at [249, 404] on div "Screen Print" at bounding box center [256, 399] width 177 height 24
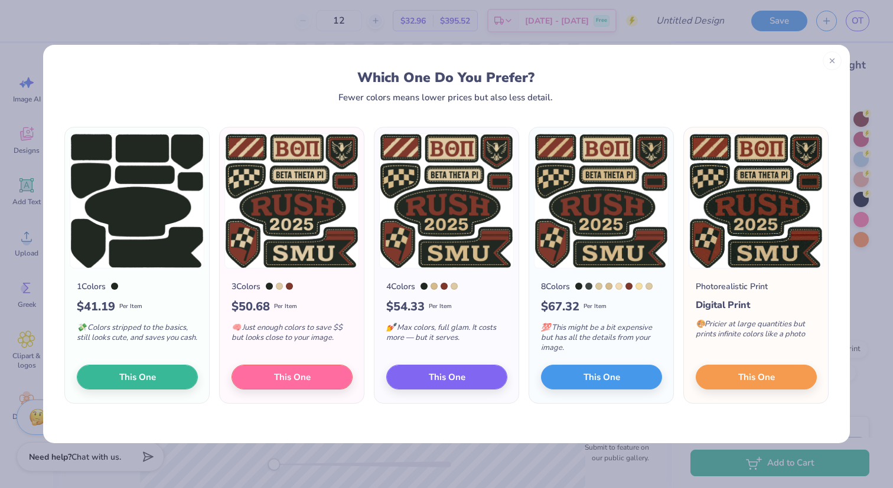
scroll to position [200, 0]
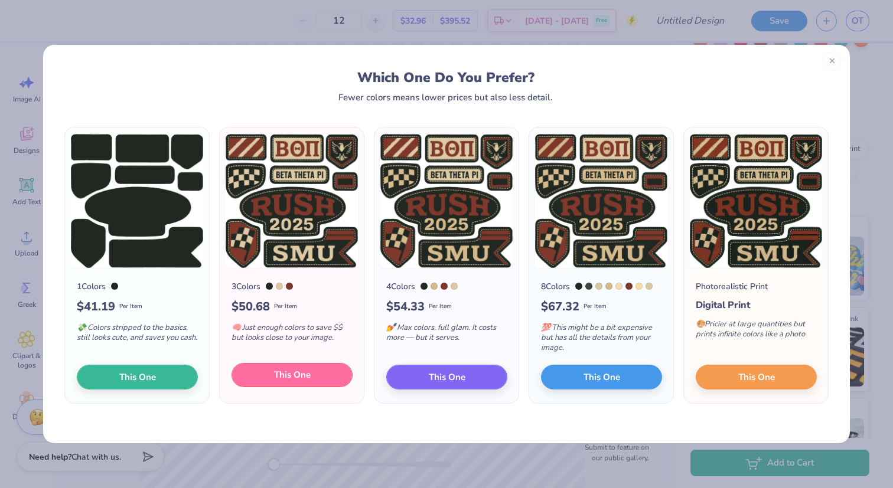
click at [326, 379] on button "This One" at bounding box center [291, 375] width 121 height 25
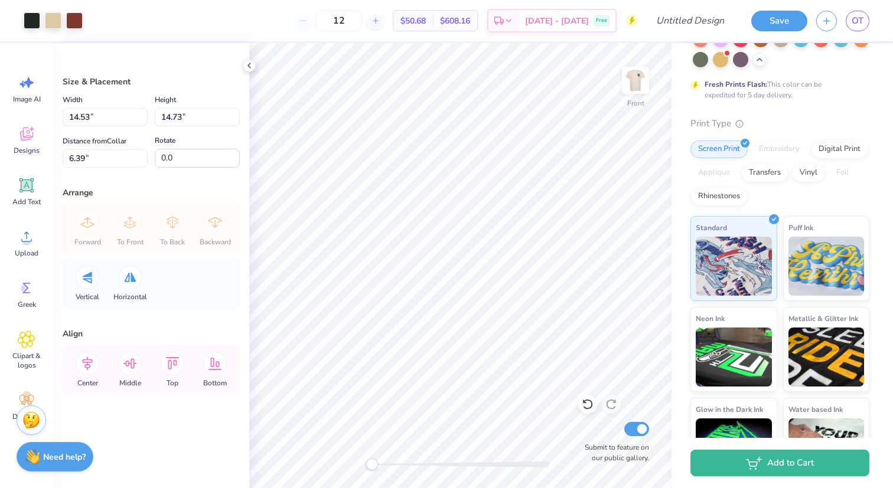
type input "12.34"
type input "12.51"
type input "3.00"
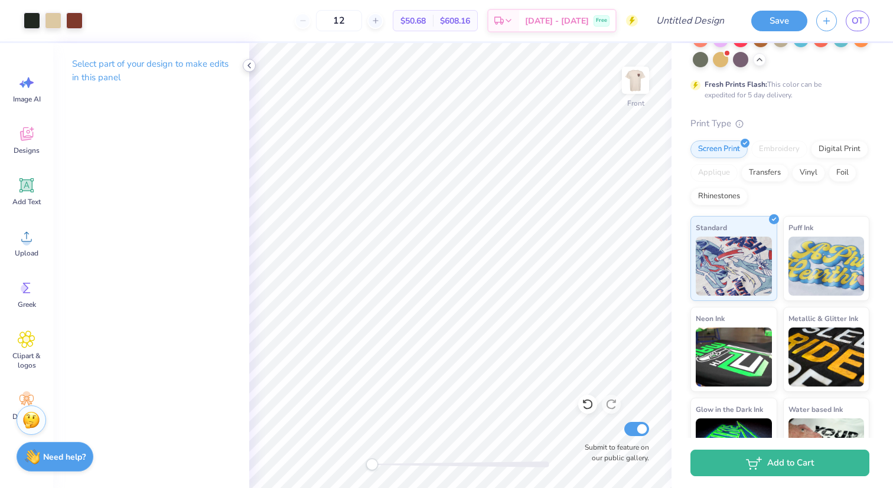
click at [251, 67] on icon at bounding box center [248, 65] width 9 height 9
click at [247, 60] on div at bounding box center [249, 65] width 13 height 13
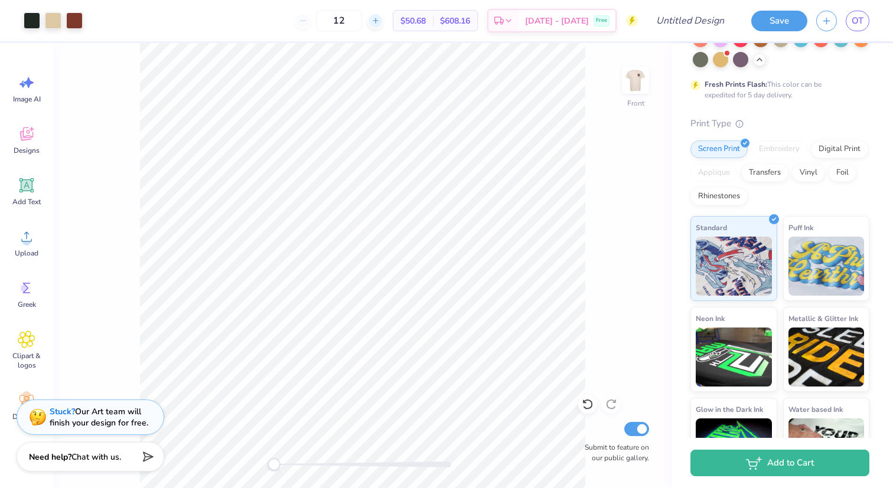
click at [380, 24] on icon at bounding box center [375, 21] width 8 height 8
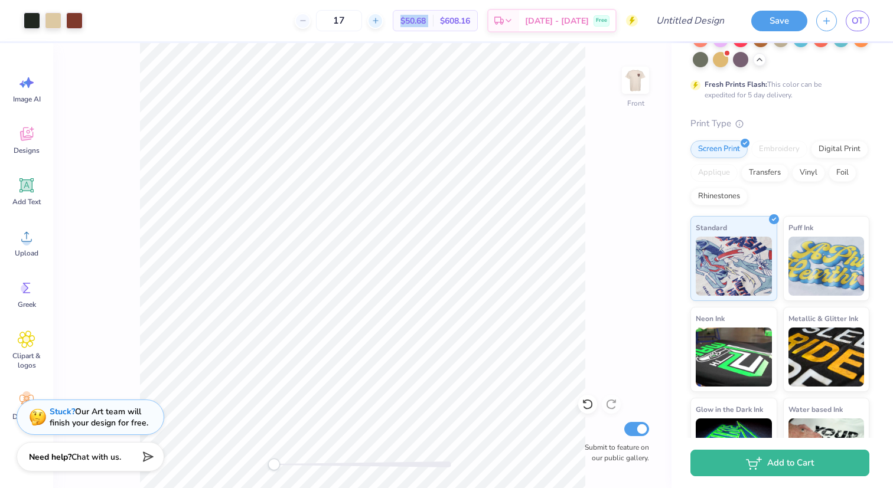
click at [380, 24] on icon at bounding box center [375, 21] width 8 height 8
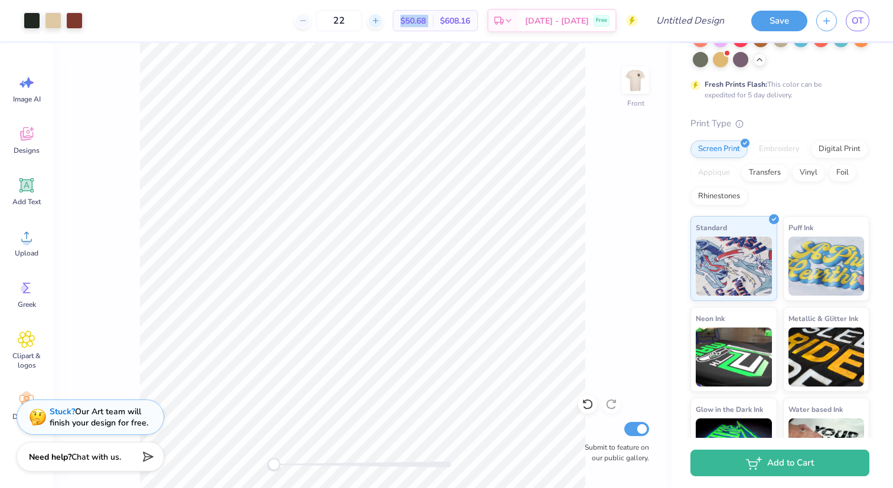
click at [380, 24] on icon at bounding box center [375, 21] width 8 height 8
click at [433, 21] on div "$50.68 Per Item" at bounding box center [413, 21] width 40 height 20
click at [307, 21] on icon at bounding box center [303, 21] width 8 height 8
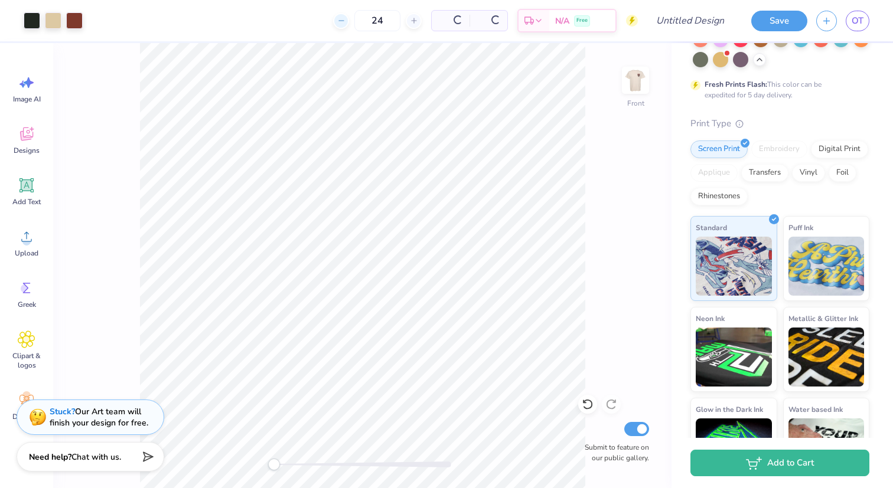
click at [337, 21] on icon at bounding box center [341, 21] width 8 height 8
click at [307, 21] on icon at bounding box center [303, 21] width 8 height 8
type input "20"
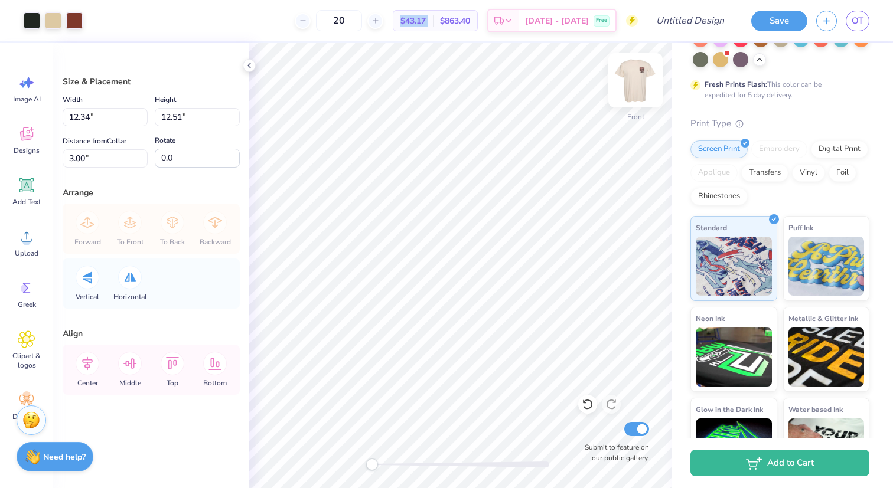
click at [638, 81] on img at bounding box center [635, 80] width 47 height 47
click at [638, 87] on img at bounding box center [635, 80] width 47 height 47
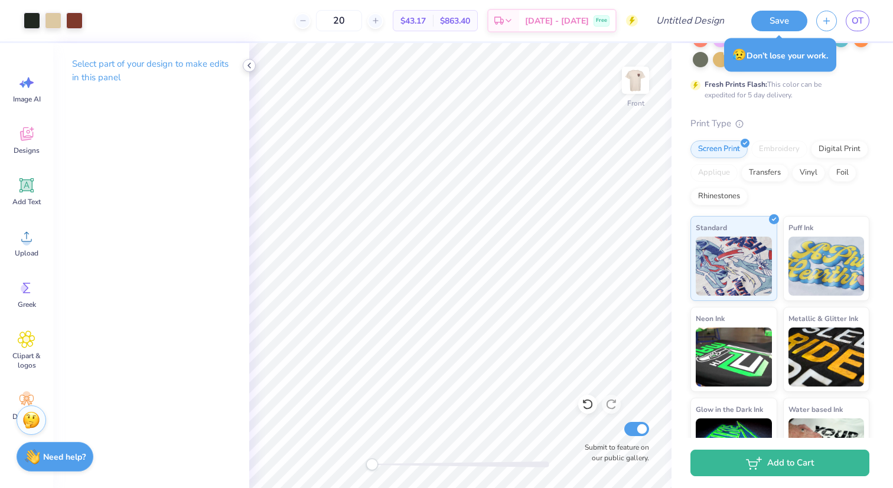
click at [254, 66] on div at bounding box center [249, 65] width 13 height 13
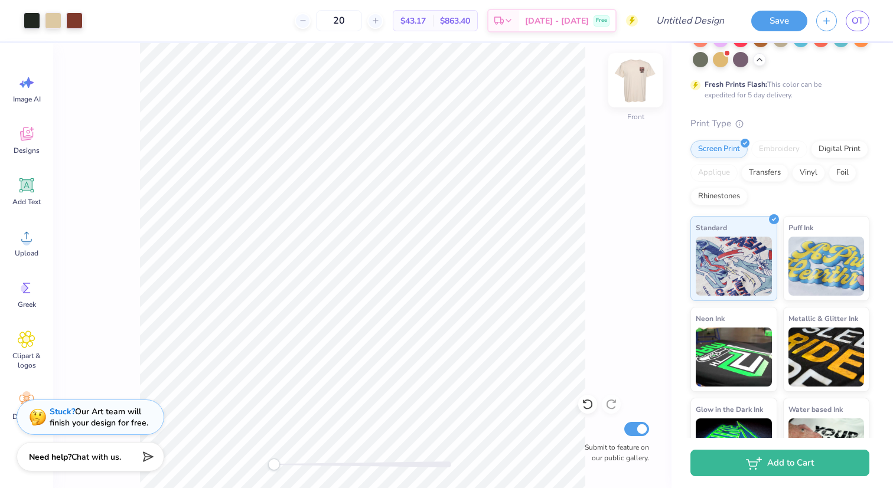
click at [638, 85] on img at bounding box center [635, 80] width 47 height 47
click at [638, 85] on img at bounding box center [635, 80] width 24 height 24
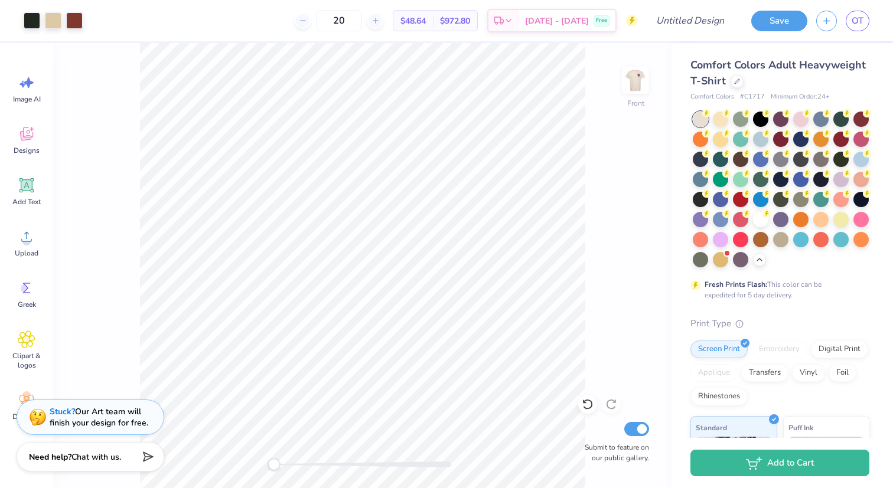
scroll to position [200, 0]
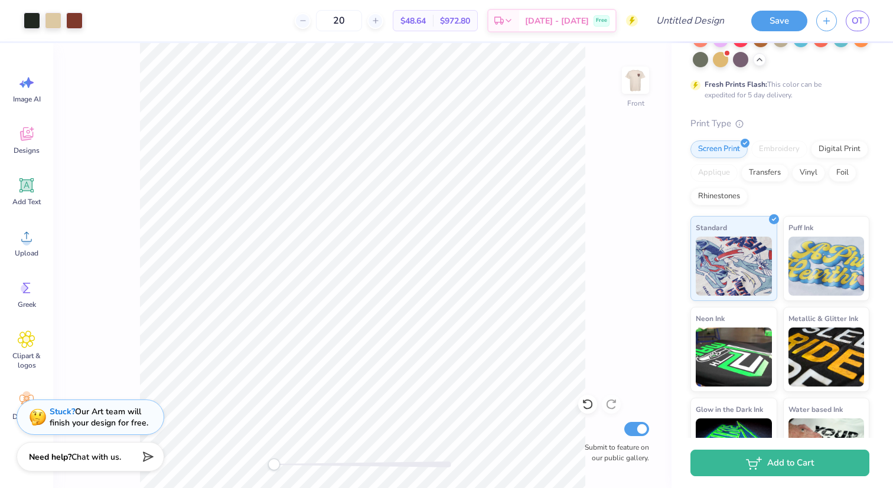
click at [638, 85] on img at bounding box center [635, 80] width 24 height 24
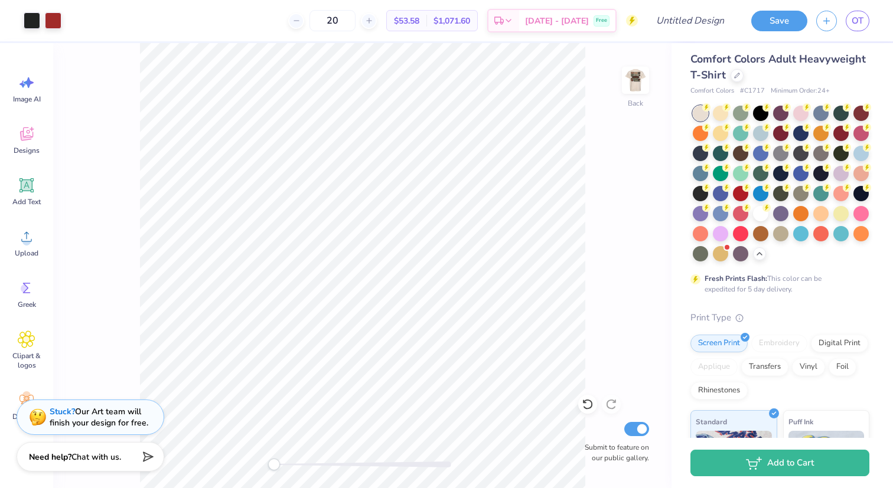
scroll to position [0, 0]
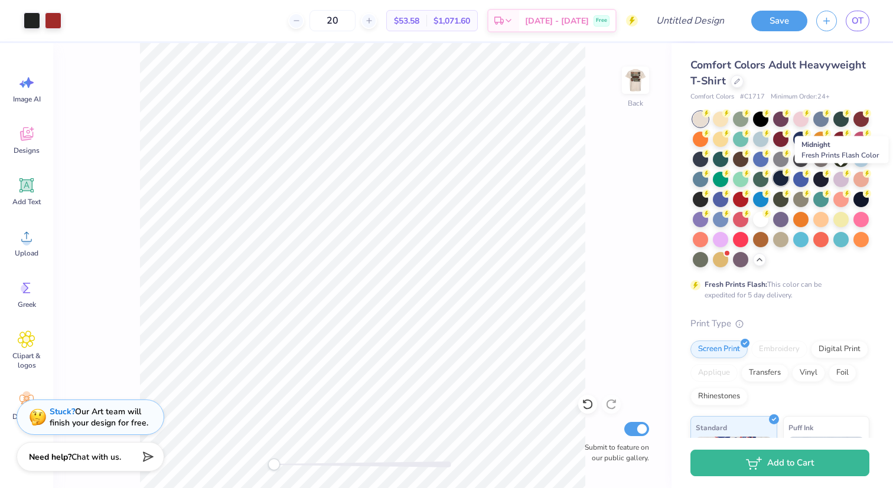
click at [788, 178] on div at bounding box center [780, 178] width 15 height 15
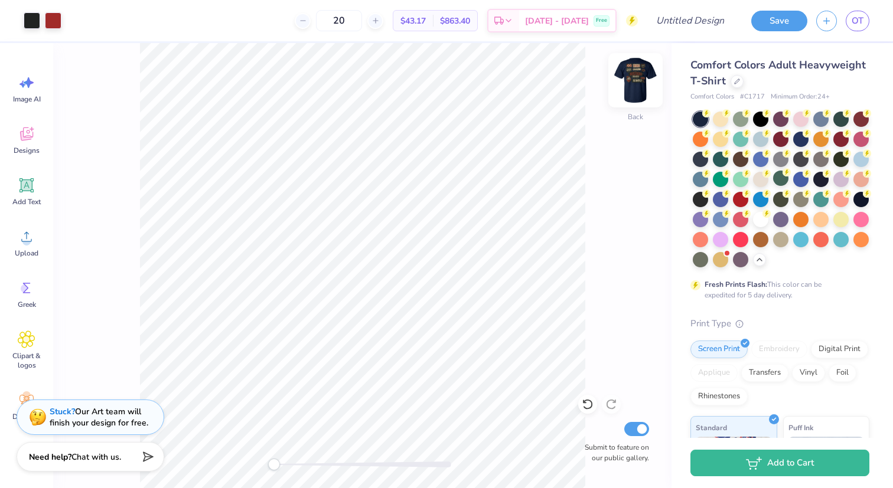
click at [626, 82] on img at bounding box center [635, 80] width 47 height 47
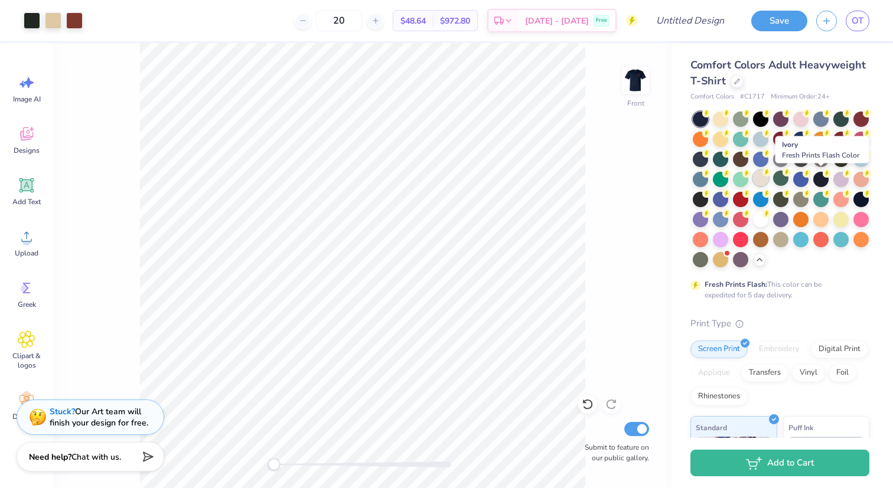
click at [768, 181] on div at bounding box center [760, 178] width 15 height 15
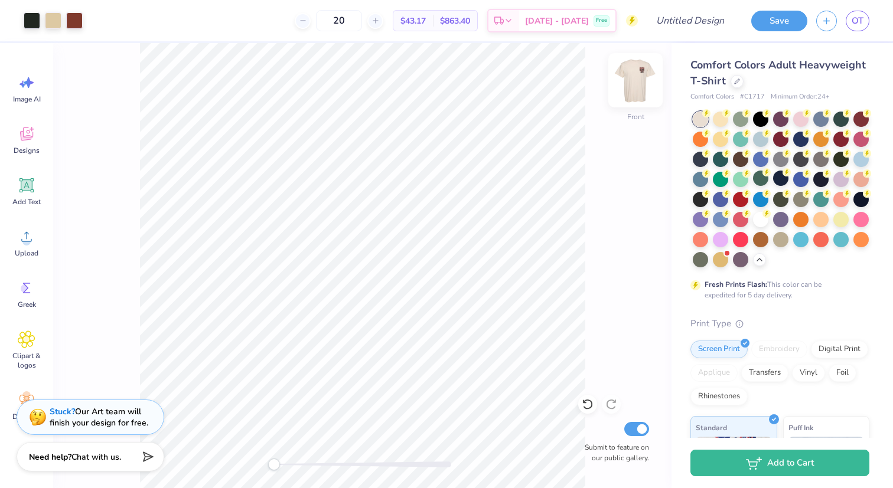
click at [637, 90] on img at bounding box center [635, 80] width 47 height 47
click at [637, 90] on img at bounding box center [635, 80] width 24 height 24
click at [383, 17] on div "20" at bounding box center [339, 20] width 89 height 21
click at [380, 20] on icon at bounding box center [375, 21] width 8 height 8
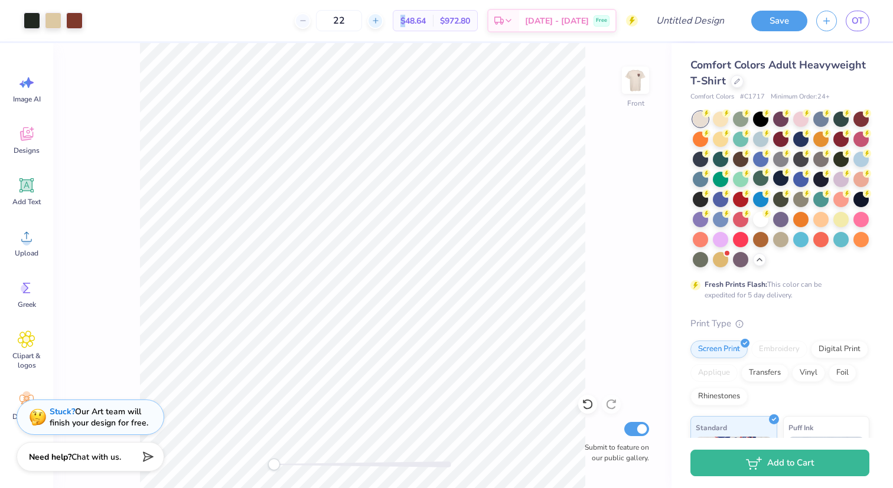
click at [380, 20] on icon at bounding box center [375, 21] width 8 height 8
click at [400, 19] on input "23" at bounding box center [377, 20] width 46 height 21
click at [377, 21] on div at bounding box center [369, 21] width 16 height 16
click at [380, 21] on icon at bounding box center [375, 21] width 8 height 8
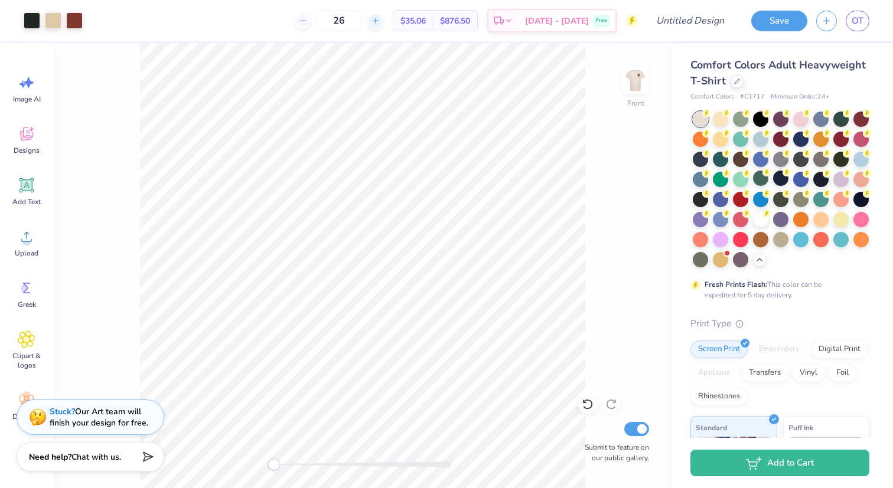
click at [380, 21] on icon at bounding box center [375, 21] width 8 height 8
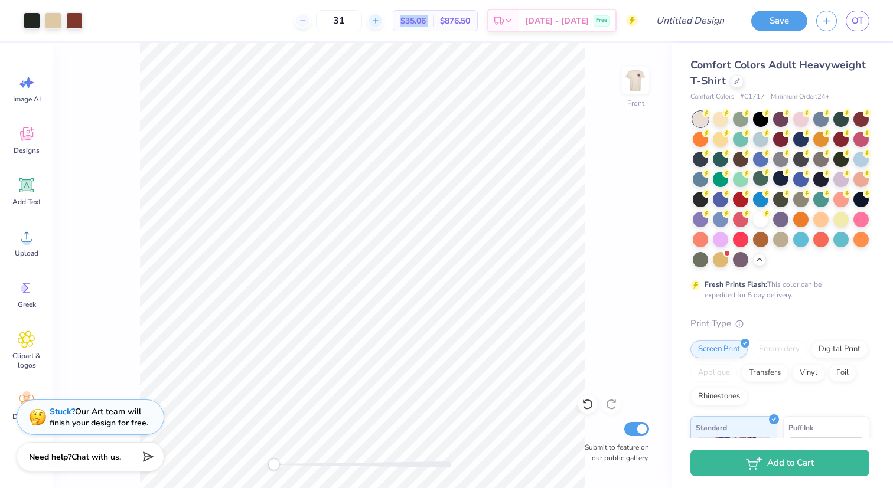
click at [380, 21] on icon at bounding box center [375, 21] width 8 height 8
click at [377, 21] on div at bounding box center [369, 21] width 16 height 16
click at [377, 21] on div "34" at bounding box center [332, 20] width 89 height 21
click at [377, 21] on div at bounding box center [369, 21] width 16 height 16
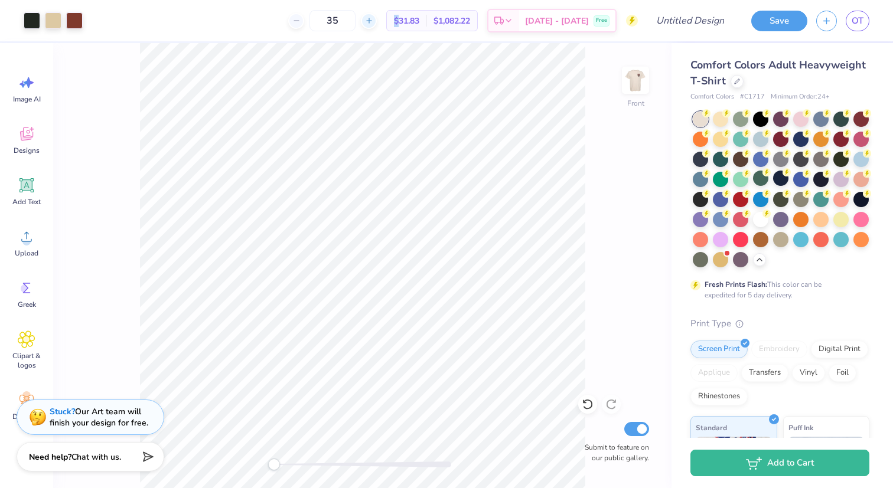
click at [377, 21] on div at bounding box center [369, 21] width 16 height 16
click at [373, 17] on icon at bounding box center [369, 21] width 8 height 8
type input "38"
click at [635, 84] on img at bounding box center [635, 80] width 47 height 47
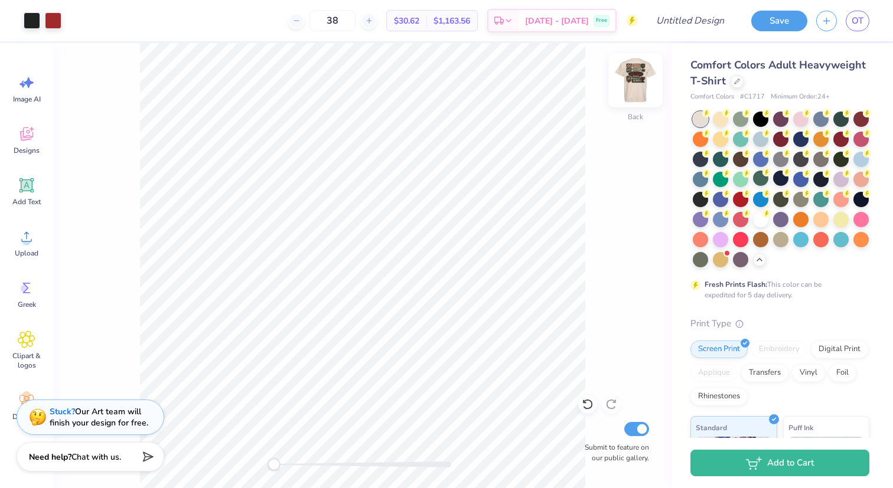
click at [630, 87] on img at bounding box center [635, 80] width 47 height 47
click at [782, 16] on button "Save" at bounding box center [779, 19] width 56 height 21
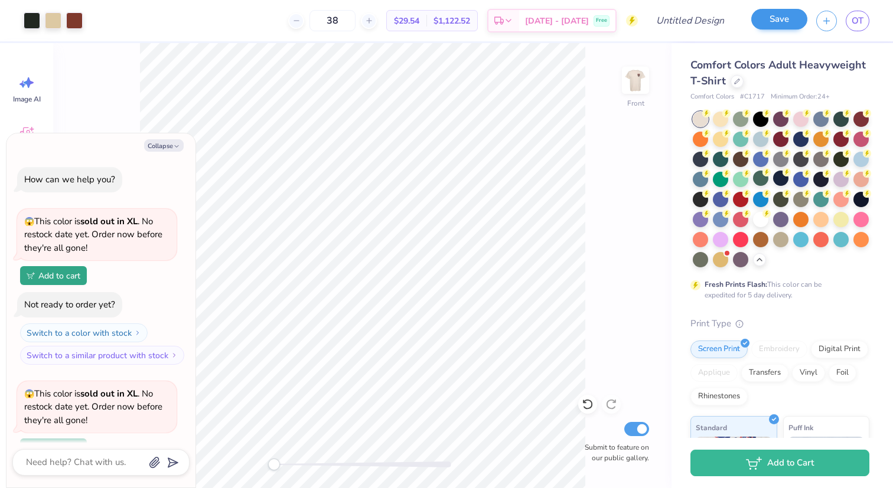
scroll to position [519, 0]
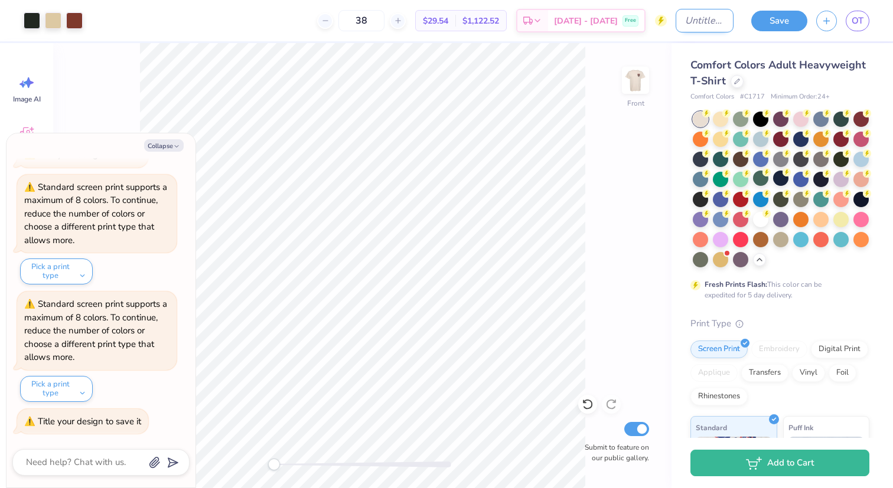
type textarea "x"
click at [693, 22] on input "Design Title" at bounding box center [704, 21] width 58 height 24
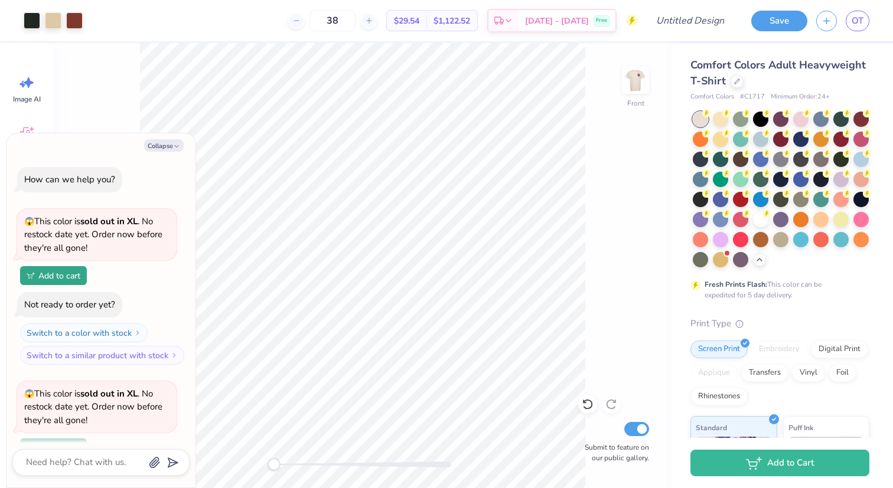
type input "A"
type textarea "x"
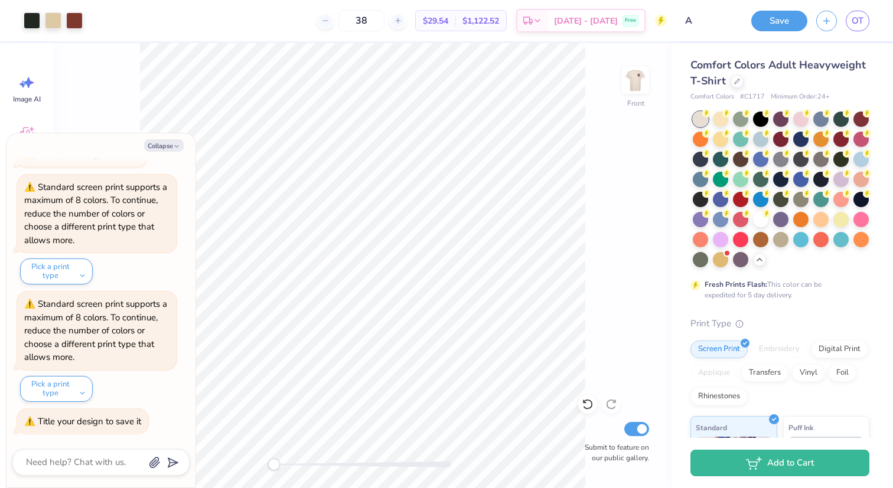
type input "Am"
type textarea "x"
type input "Ame"
type textarea "x"
type input "Amer"
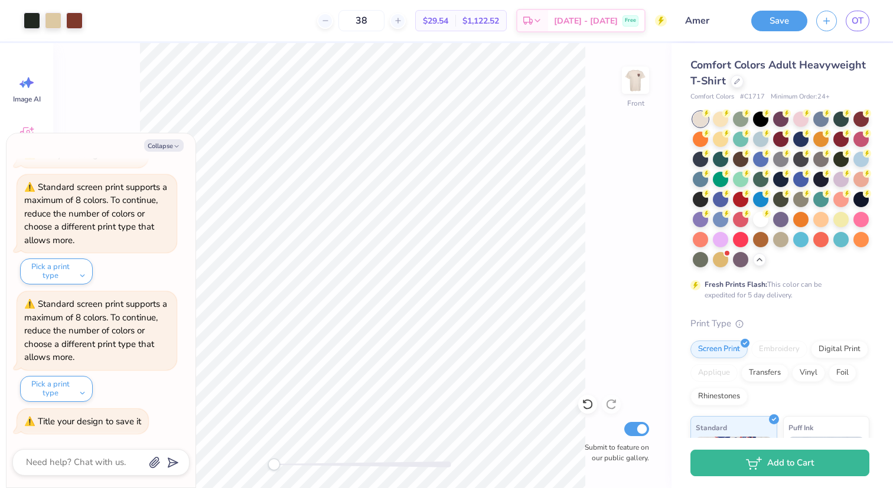
type textarea "x"
type input "Ameri"
type textarea "x"
type input "Americ"
type textarea "x"
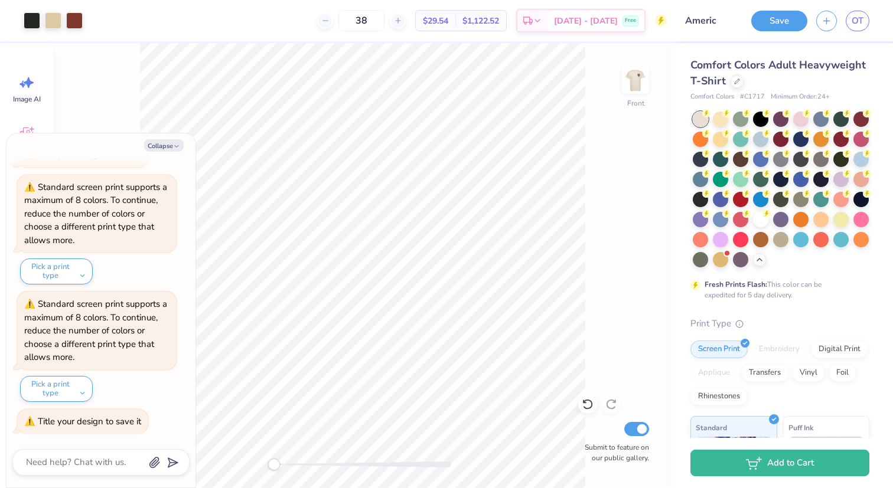
type input "America"
type textarea "x"
type input "American"
type textarea "x"
type input "Americana"
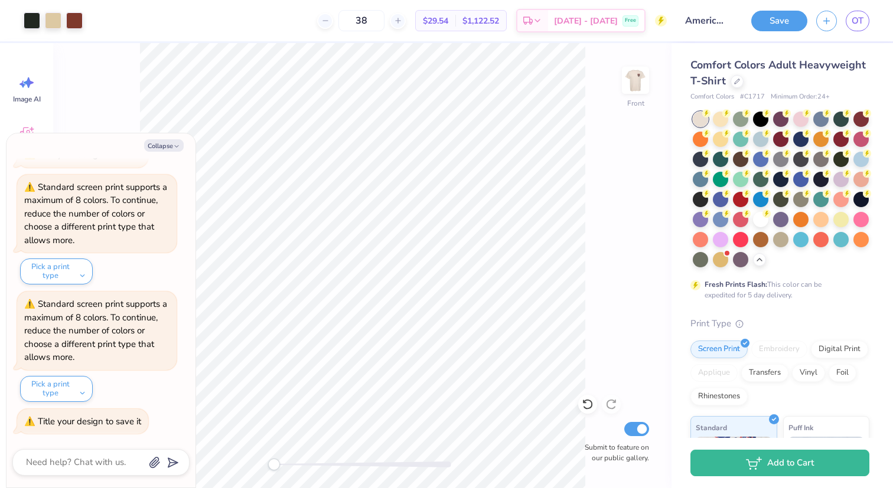
scroll to position [0, 8]
type textarea "x"
type input "Americana"
click at [762, 17] on button "Save" at bounding box center [779, 19] width 56 height 21
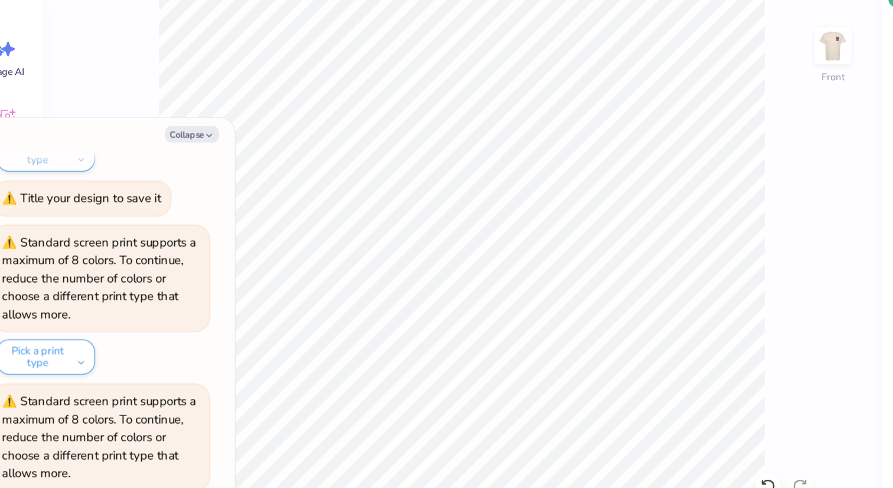
scroll to position [519, 0]
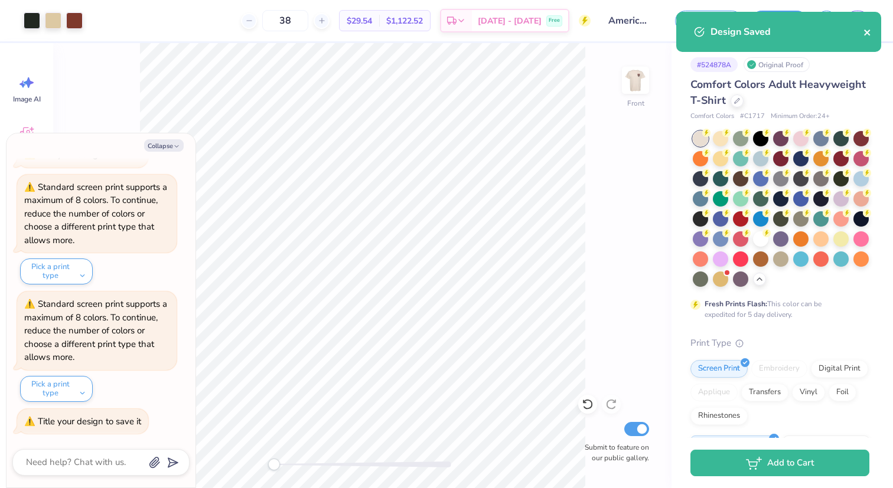
click at [868, 30] on icon "close" at bounding box center [867, 33] width 6 height 6
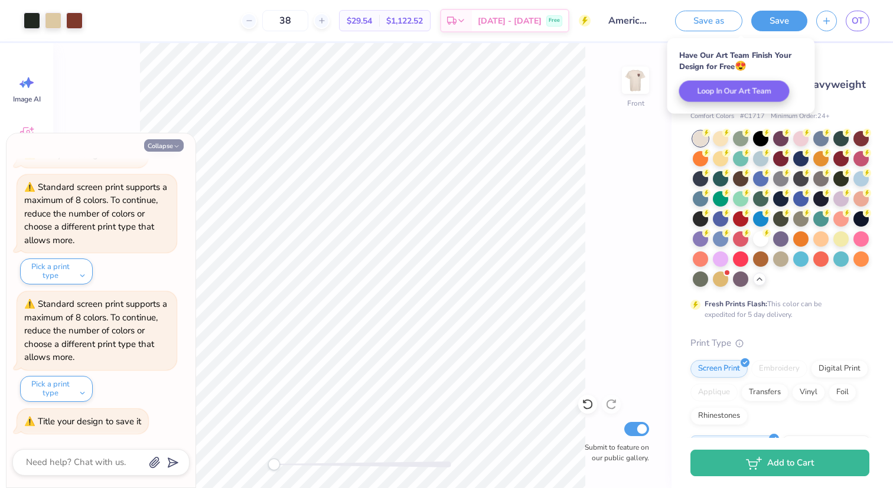
click at [152, 147] on button "Collapse" at bounding box center [164, 145] width 40 height 12
type textarea "x"
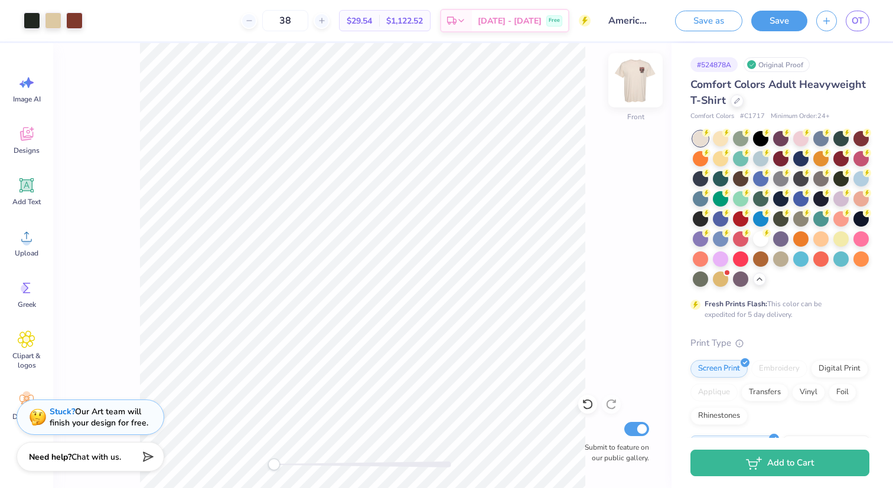
click at [629, 80] on img at bounding box center [635, 80] width 47 height 47
click at [626, 78] on img at bounding box center [635, 80] width 47 height 47
click at [629, 83] on img at bounding box center [635, 80] width 47 height 47
click at [629, 83] on img at bounding box center [635, 80] width 24 height 24
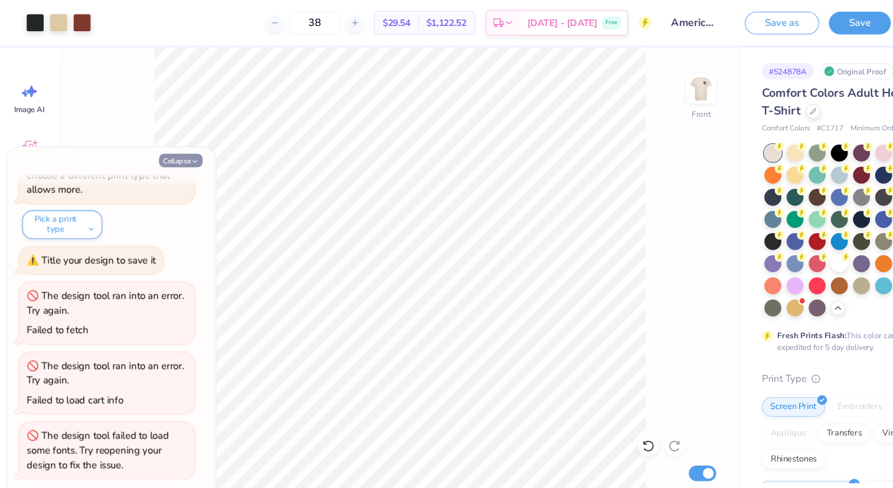
click at [152, 145] on button "Collapse" at bounding box center [164, 145] width 40 height 12
type textarea "x"
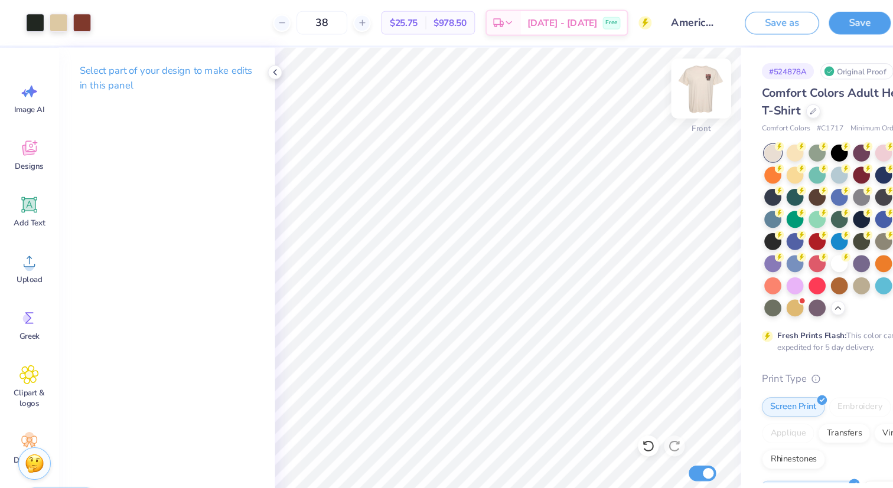
click at [638, 86] on img at bounding box center [635, 80] width 47 height 47
click at [638, 85] on img at bounding box center [635, 80] width 47 height 47
click at [638, 85] on img at bounding box center [635, 80] width 24 height 24
